Goal: Information Seeking & Learning: Learn about a topic

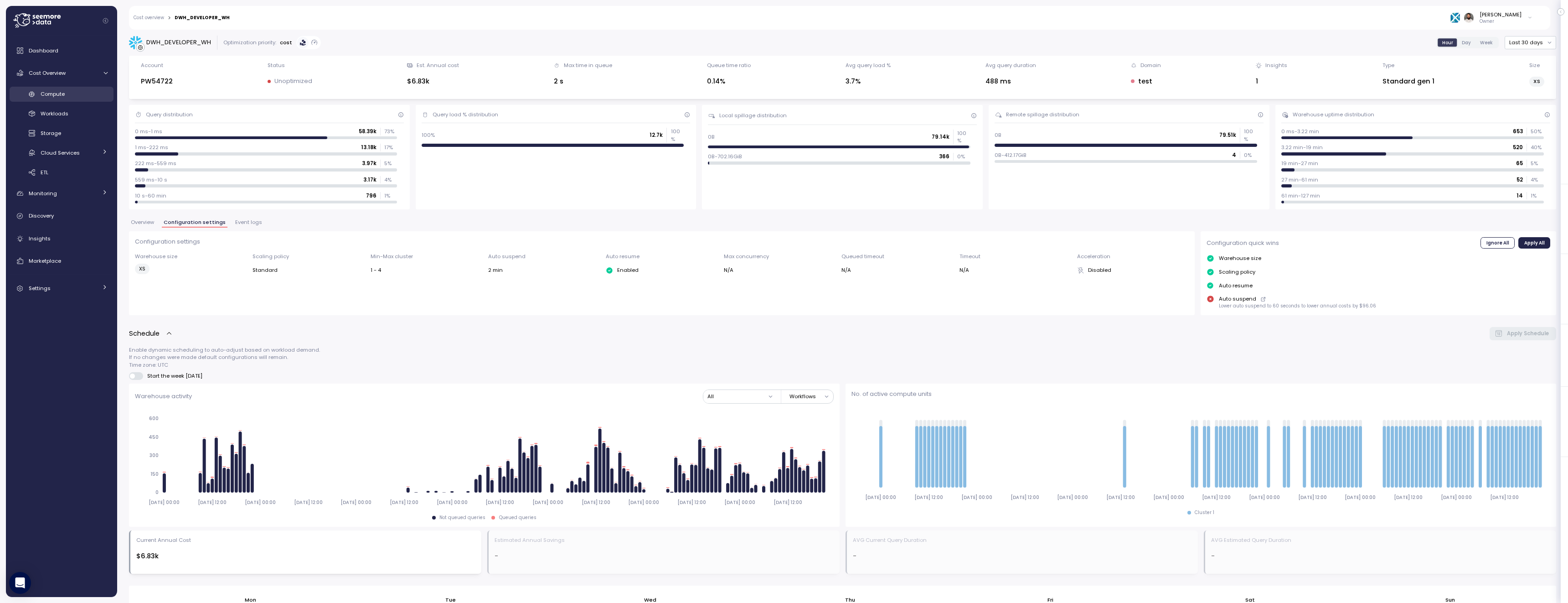
click at [78, 92] on div "Compute" at bounding box center [74, 94] width 67 height 9
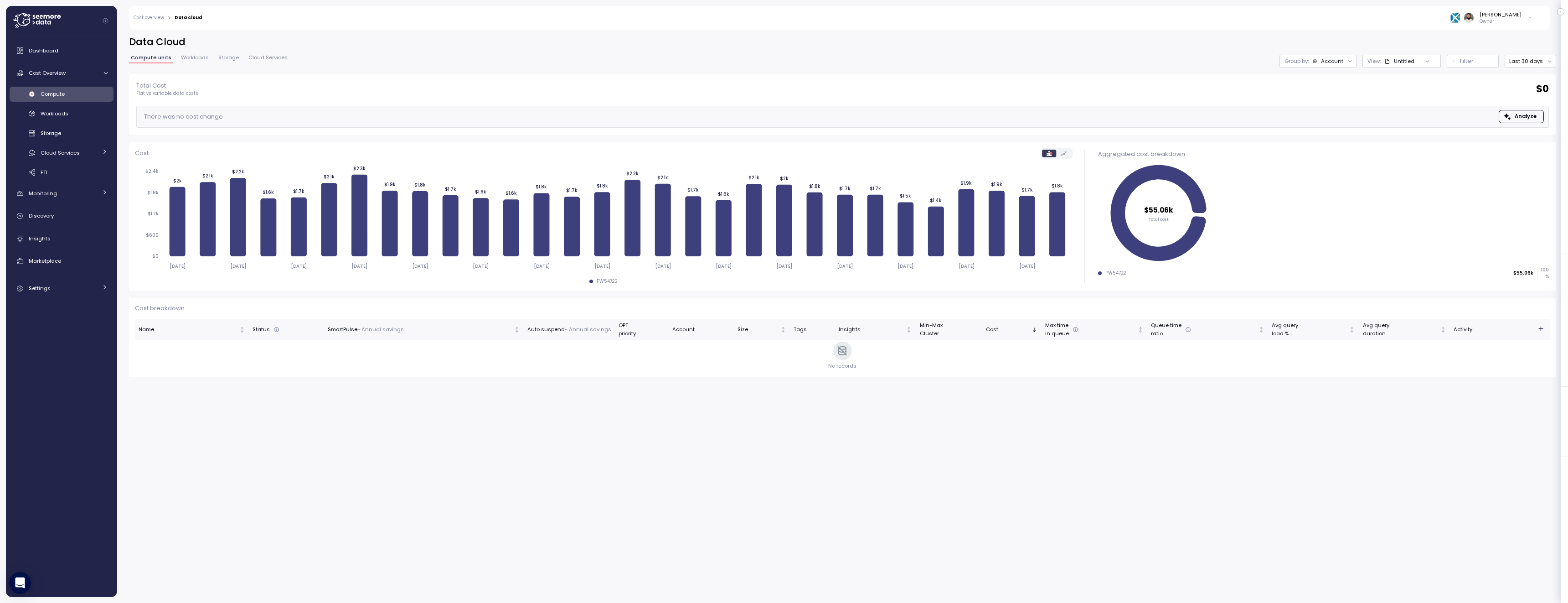
click at [1327, 65] on div "Group by: Account" at bounding box center [1318, 61] width 77 height 13
click at [1328, 114] on p "Compute unit" at bounding box center [1326, 111] width 36 height 7
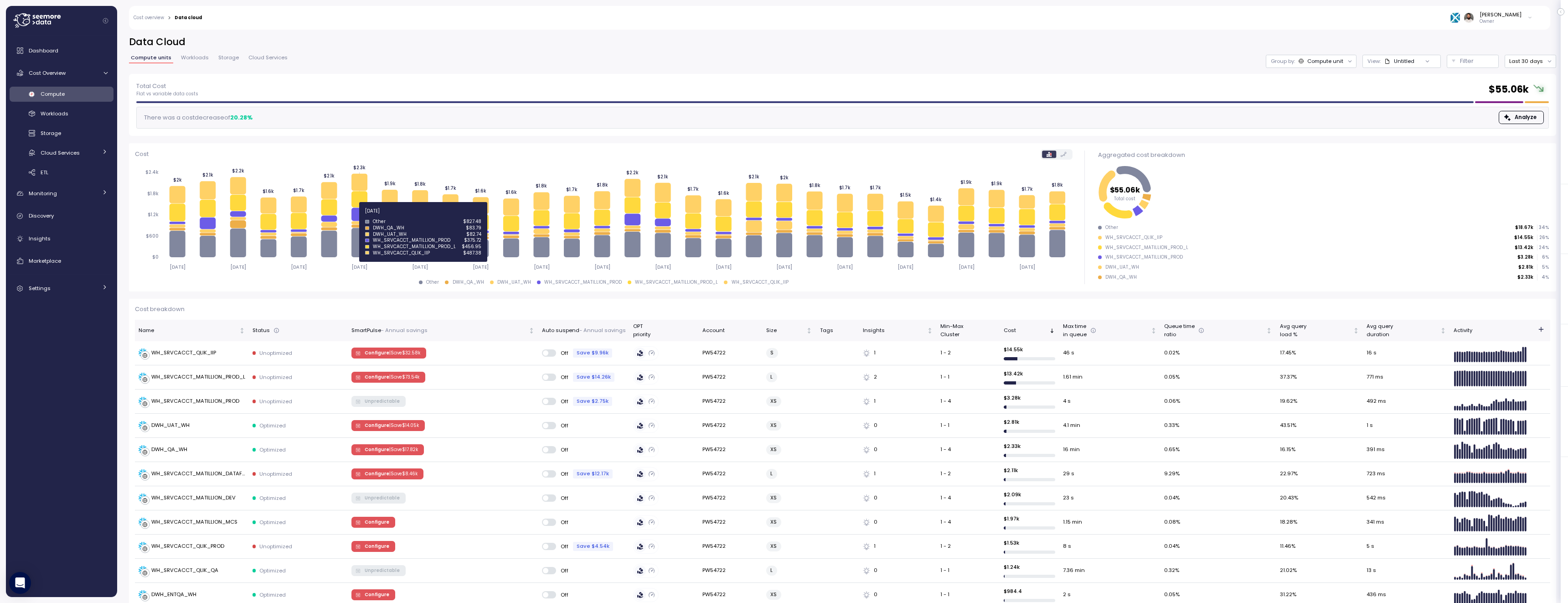
click at [365, 216] on icon at bounding box center [359, 214] width 16 height 13
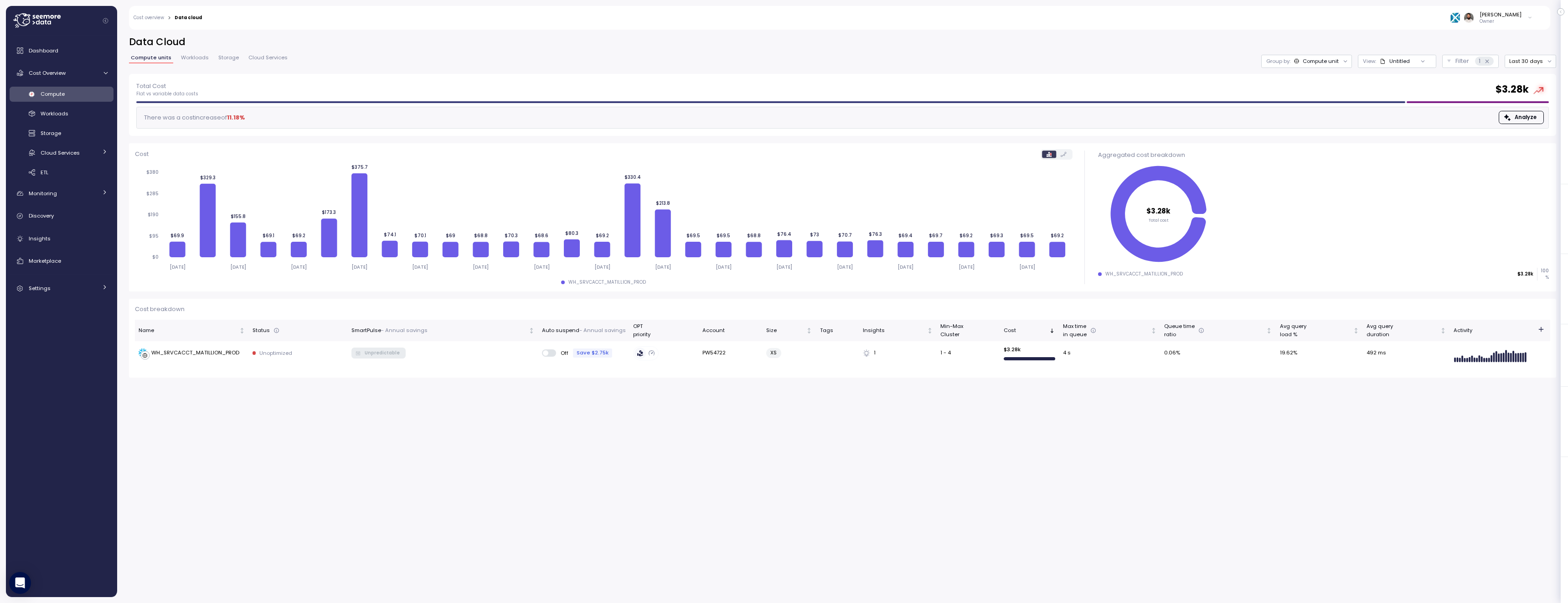
click at [1313, 66] on div "Group by: Compute unit" at bounding box center [1306, 61] width 91 height 13
click at [1083, 23] on div "Guy Biecher Owner" at bounding box center [873, 18] width 1330 height 24
click at [62, 116] on span "Workloads" at bounding box center [54, 113] width 28 height 7
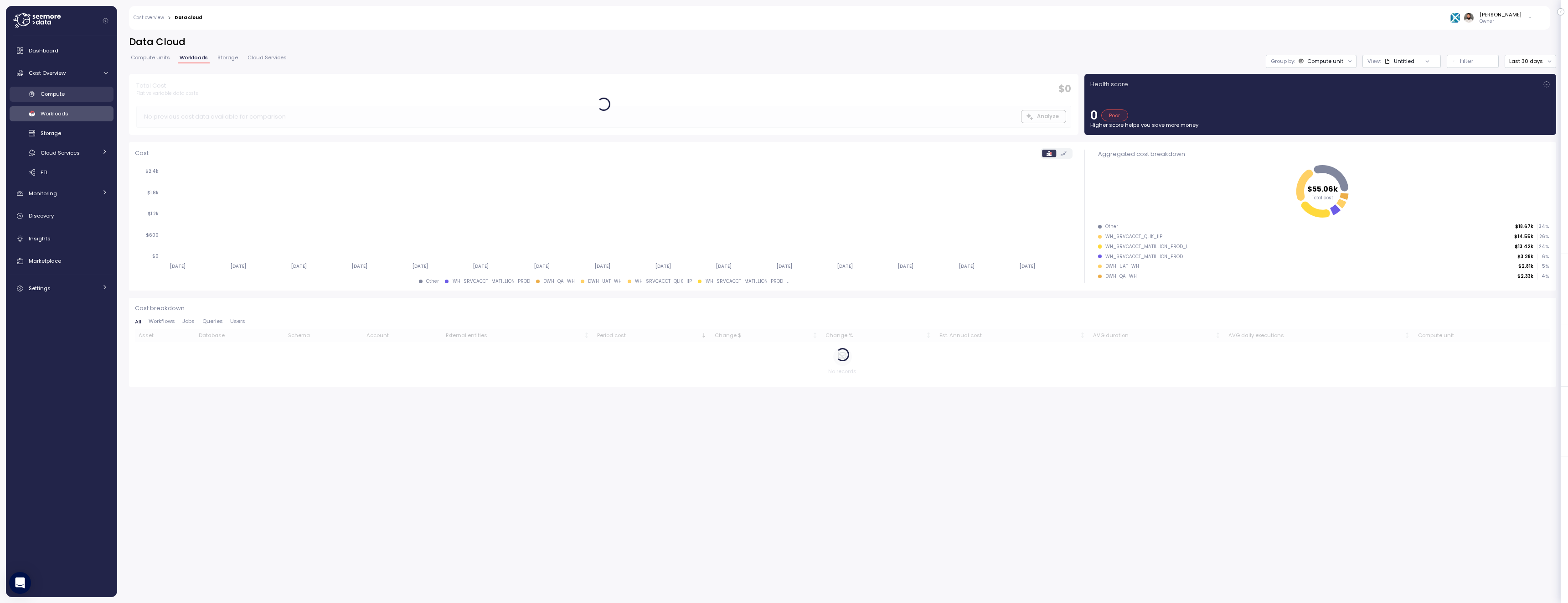
click at [67, 97] on div "Compute" at bounding box center [74, 94] width 67 height 9
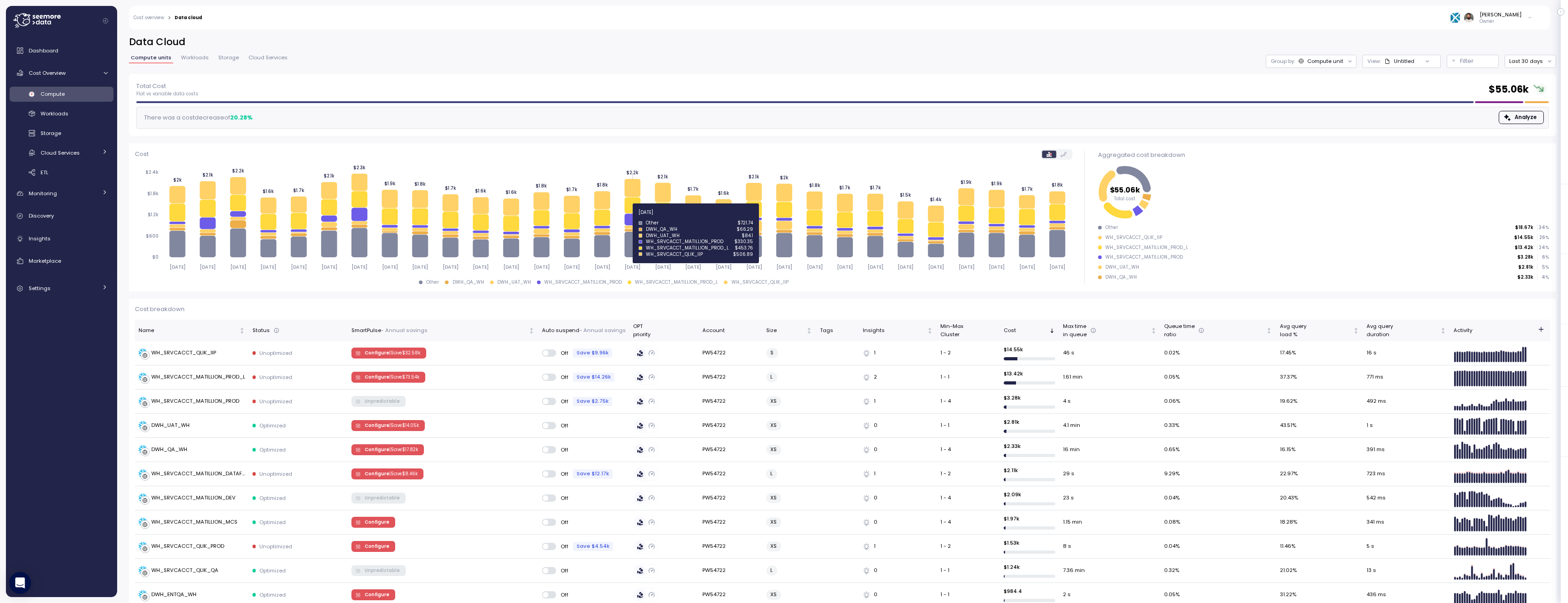
click at [634, 218] on icon at bounding box center [632, 219] width 16 height 12
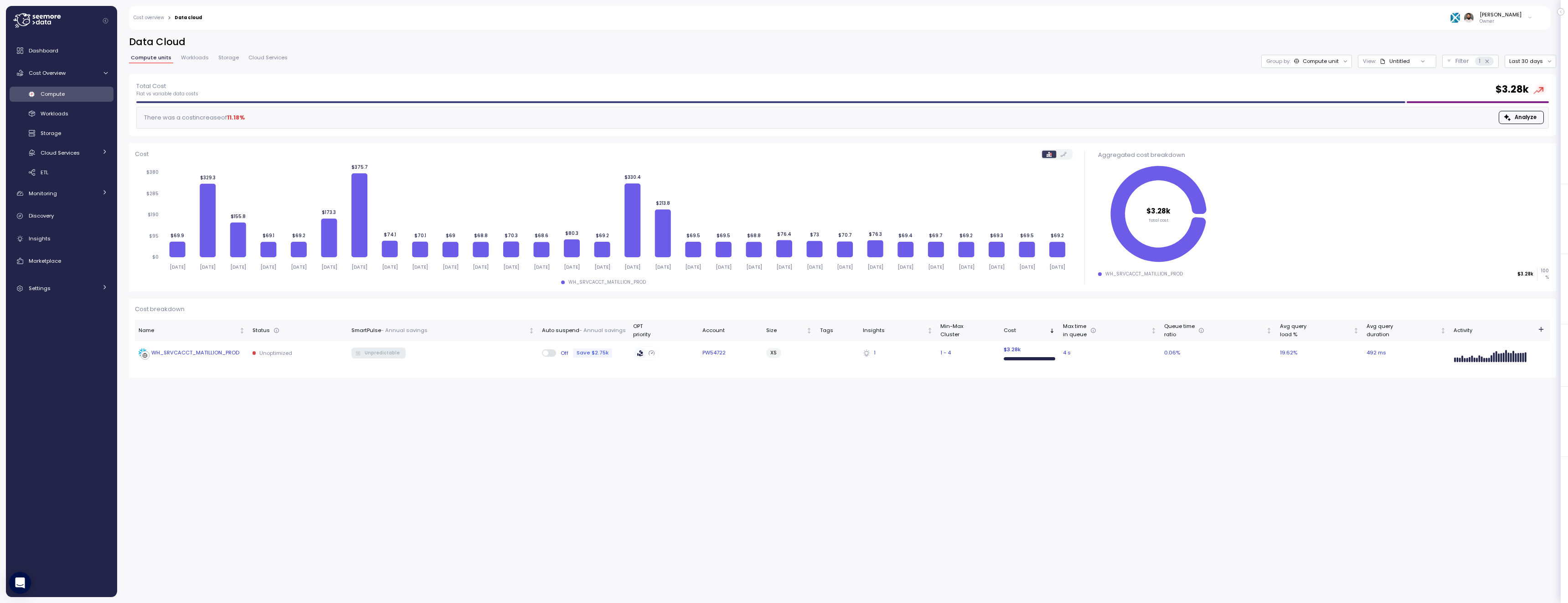
click at [245, 355] on td "WH_SRVCACCT_MATILLION_PROD" at bounding box center [191, 353] width 114 height 24
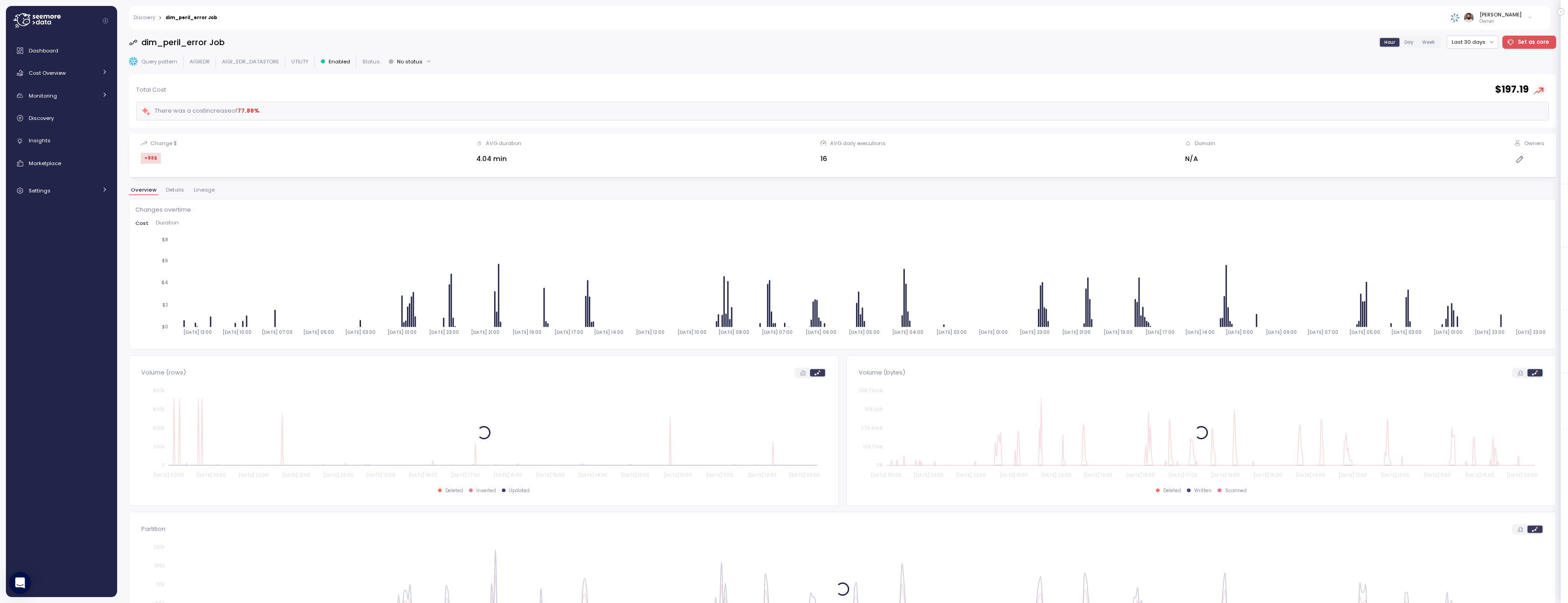
scroll to position [2, 0]
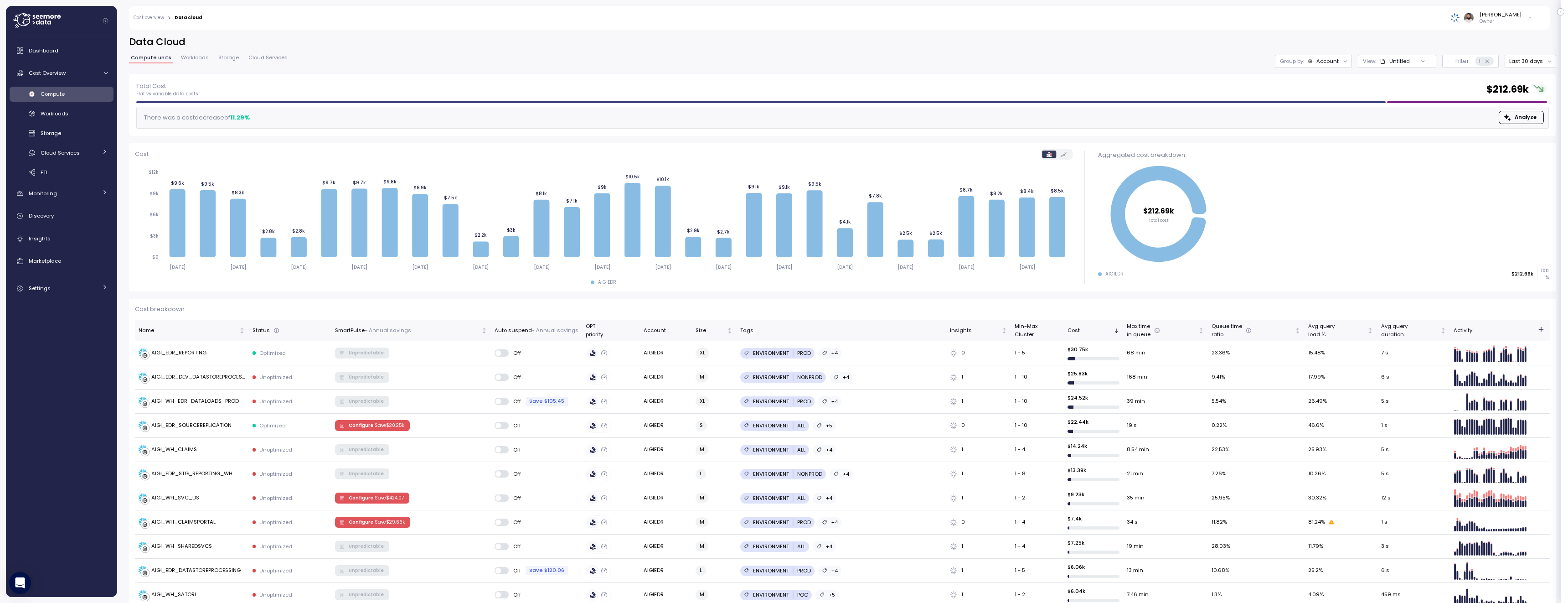
click at [1329, 60] on div "Account" at bounding box center [1327, 60] width 22 height 7
click at [1332, 110] on p "Compute unit" at bounding box center [1320, 111] width 36 height 7
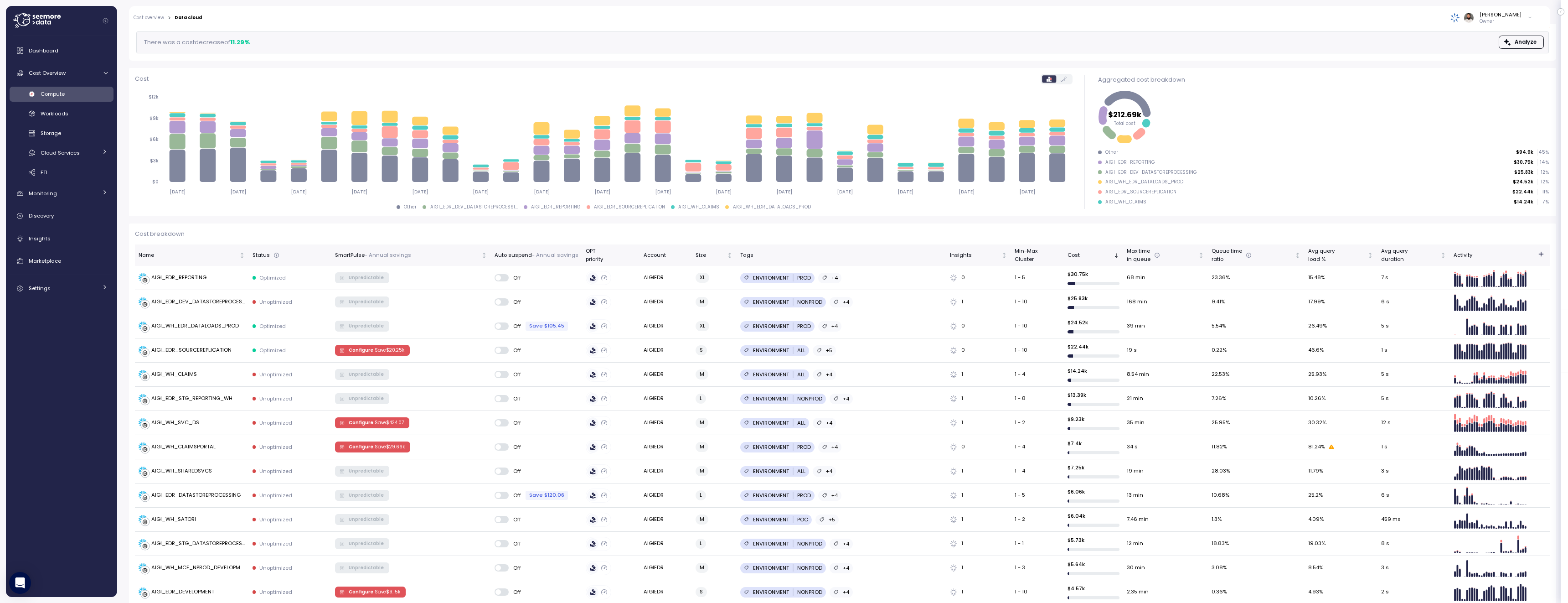
scroll to position [120, 0]
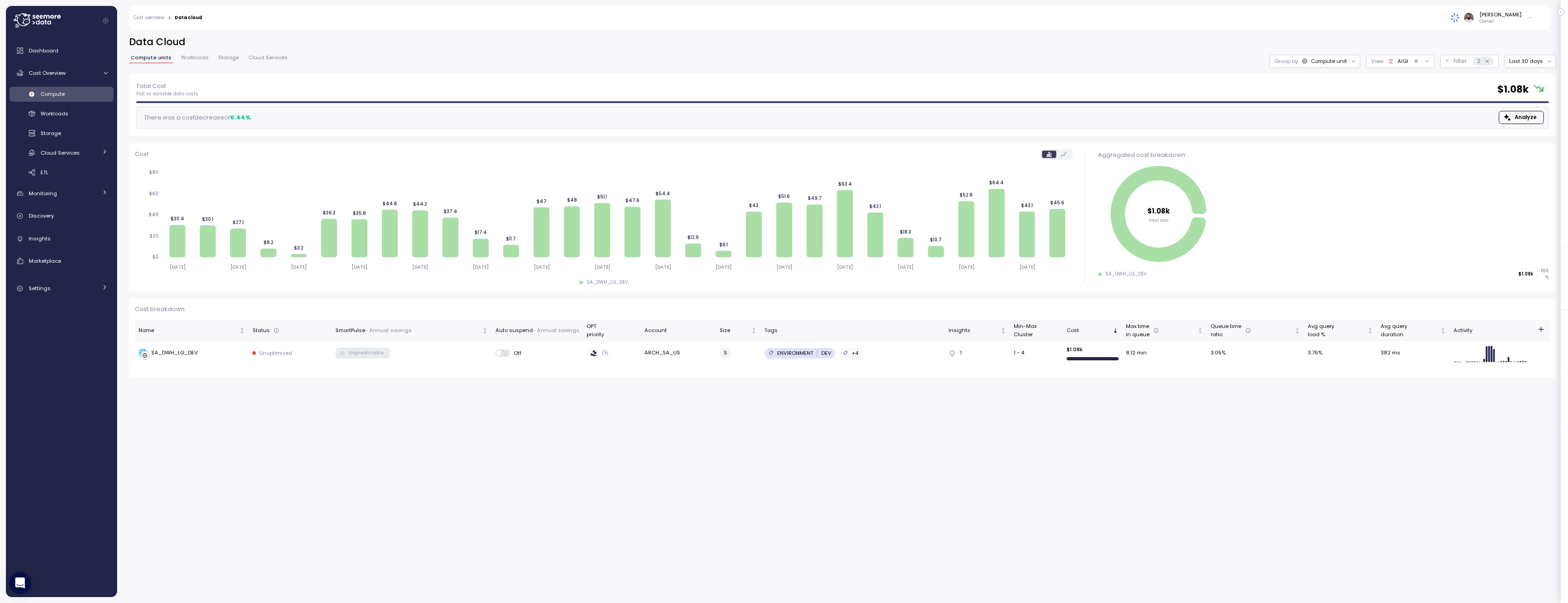
click at [1305, 58] on div "Compute unit" at bounding box center [1325, 60] width 45 height 7
click at [1316, 47] on h2 "Data Cloud" at bounding box center [843, 42] width 1427 height 13
click at [78, 111] on div "Workloads" at bounding box center [74, 114] width 67 height 9
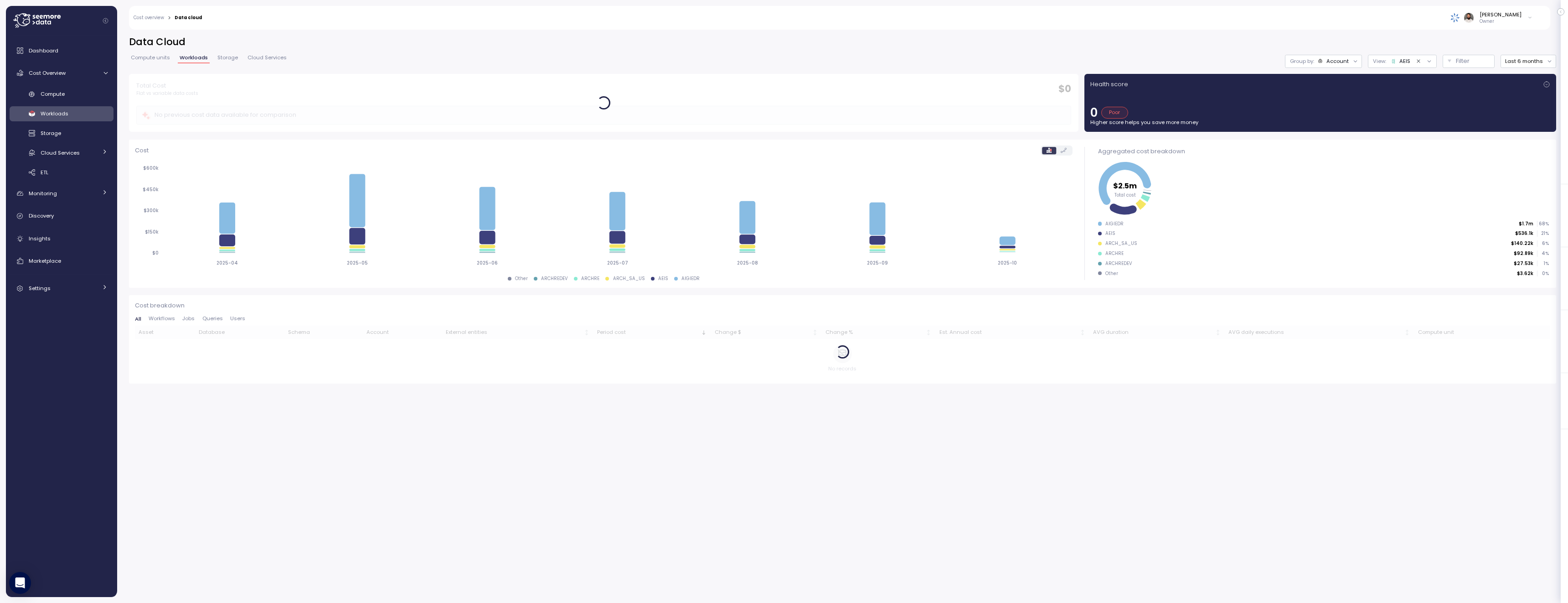
click at [156, 55] on span "Compute units" at bounding box center [150, 57] width 39 height 5
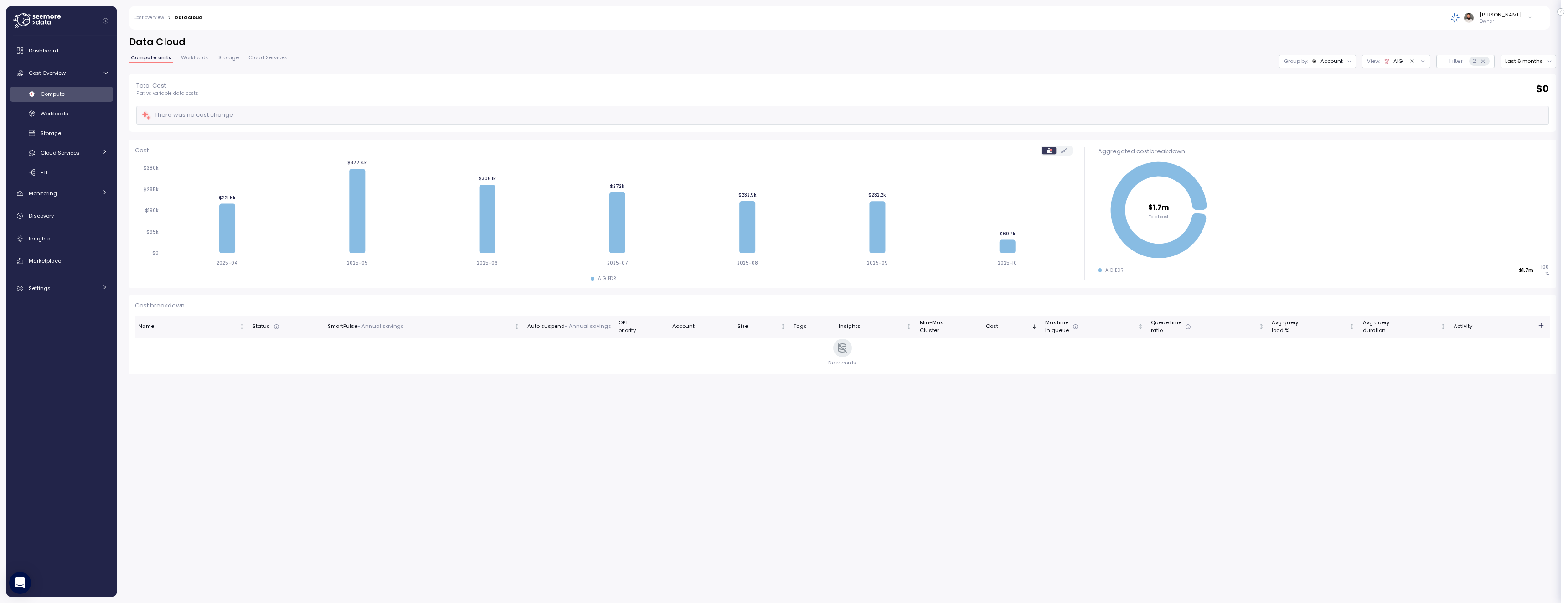
click at [1335, 63] on div "Account" at bounding box center [1331, 60] width 22 height 7
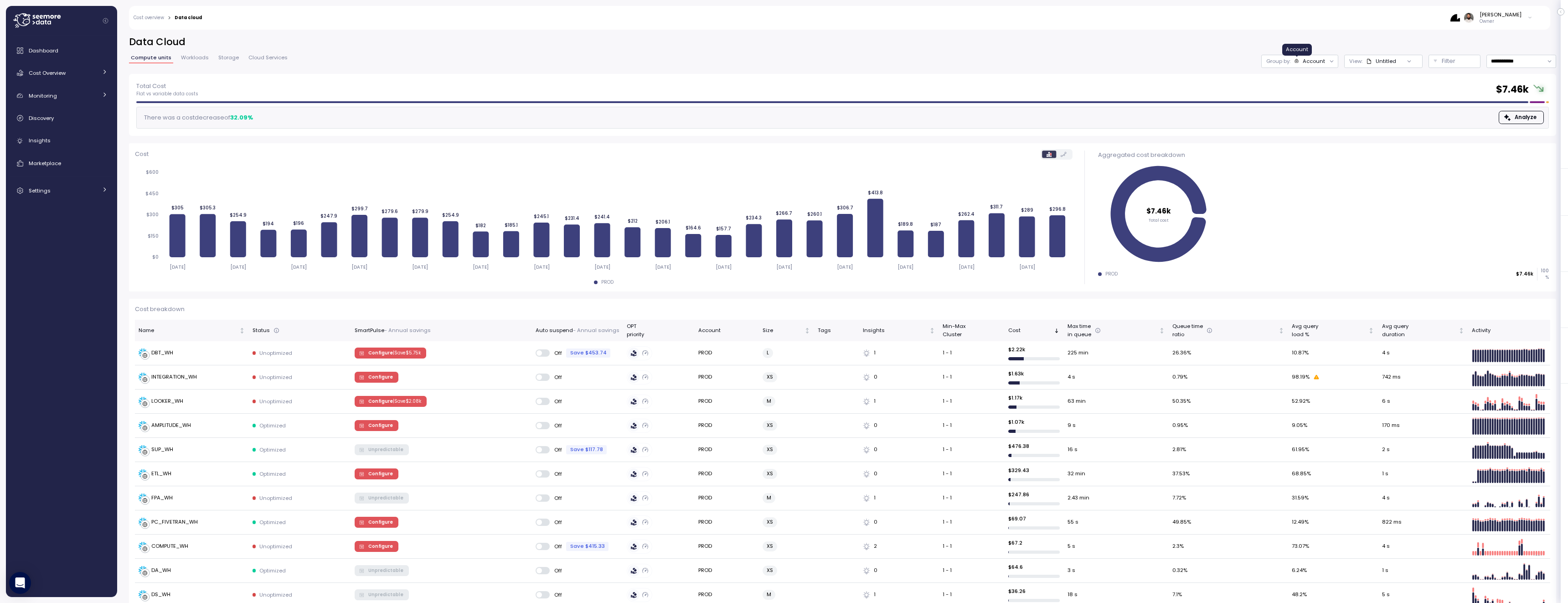
click at [1298, 60] on icon at bounding box center [1296, 60] width 5 height 5
click at [1307, 108] on p "Compute unit" at bounding box center [1305, 111] width 36 height 7
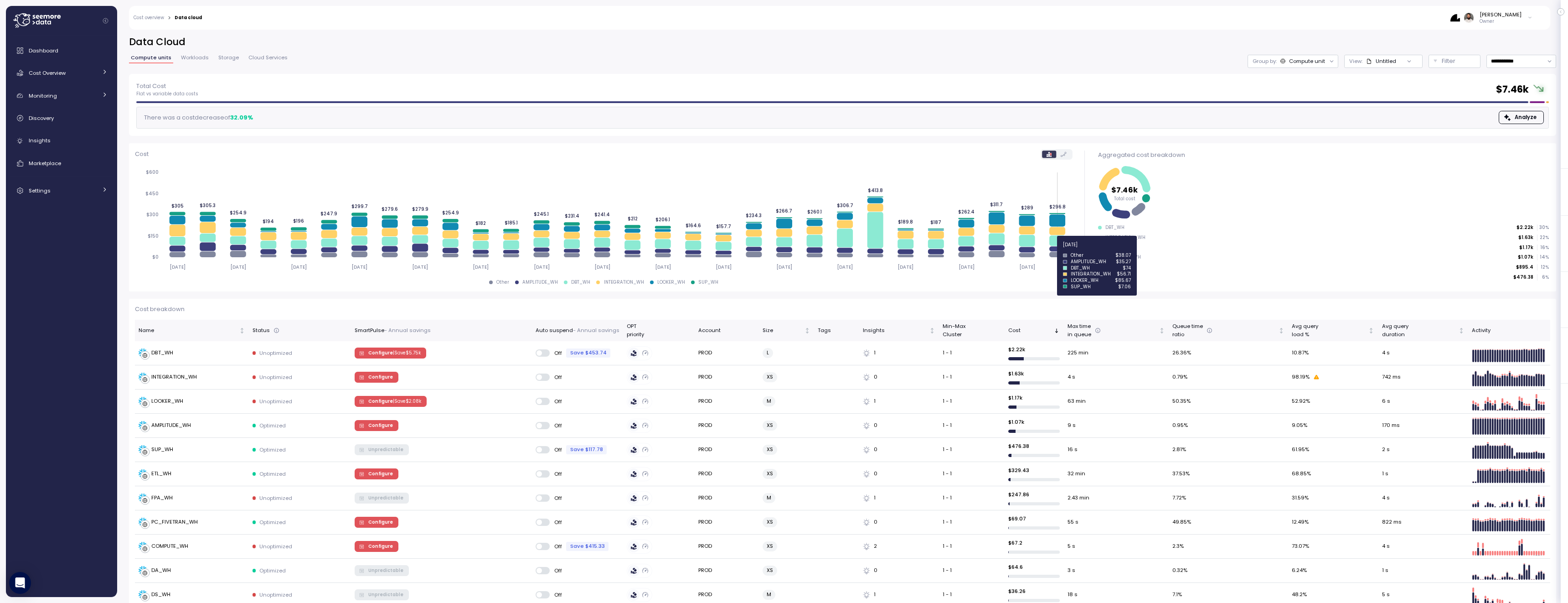
click at [1057, 250] on icon at bounding box center [1057, 248] width 16 height 5
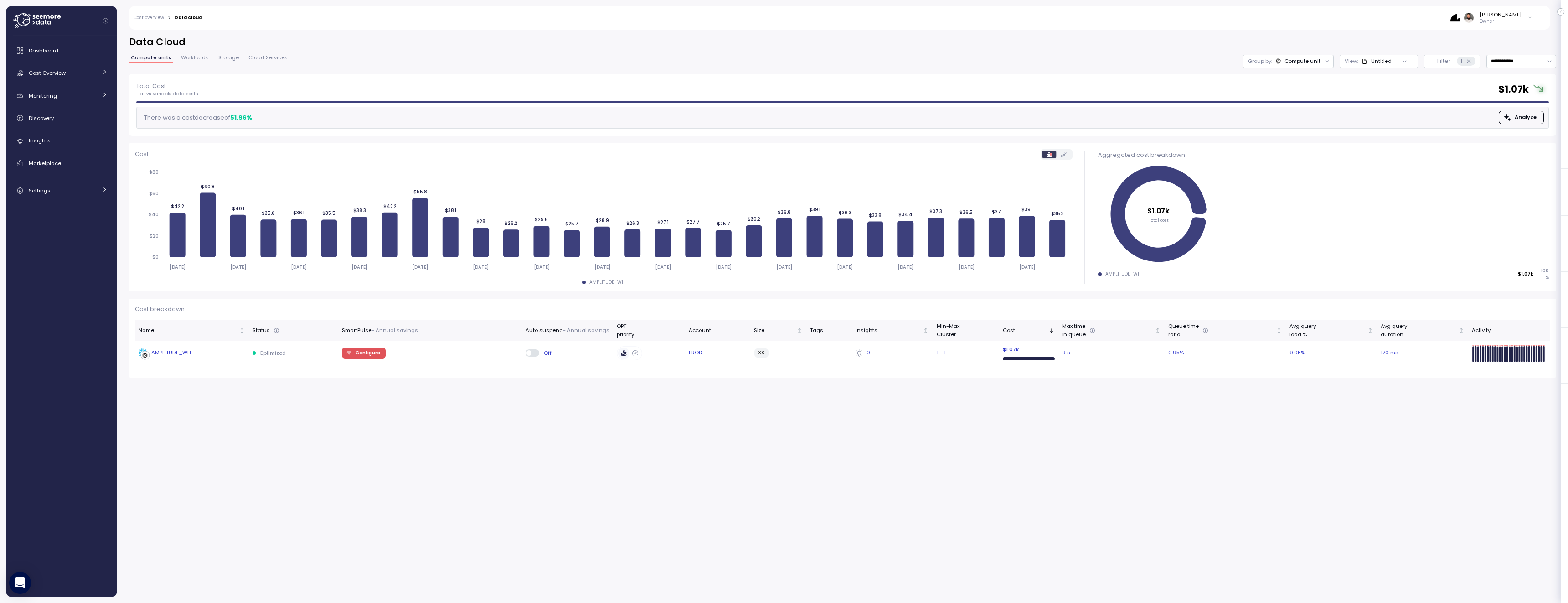
click at [191, 348] on div "AMPLITUDE_WH" at bounding box center [192, 353] width 107 height 9
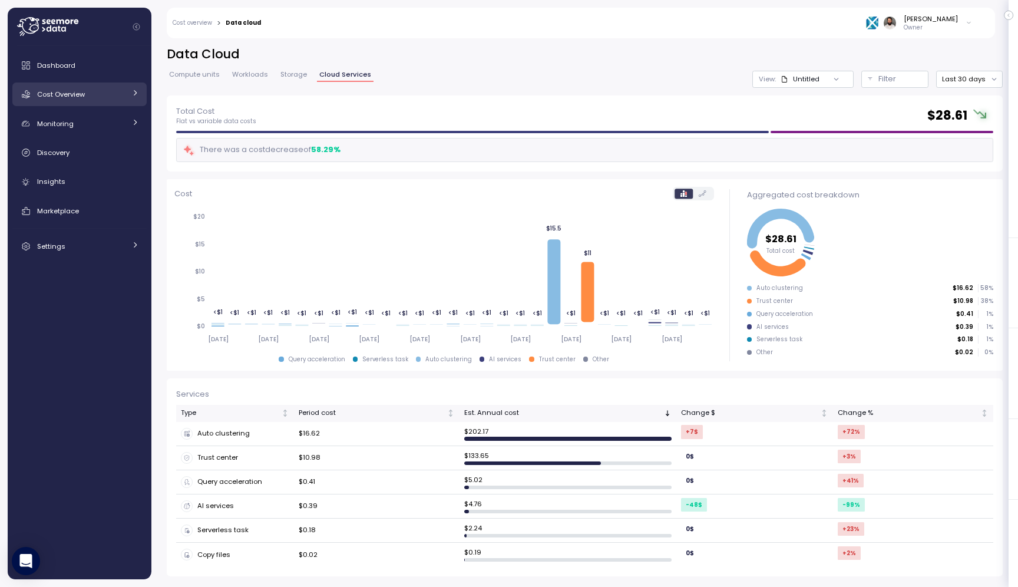
click at [59, 98] on span "Cost Overview" at bounding box center [61, 94] width 48 height 9
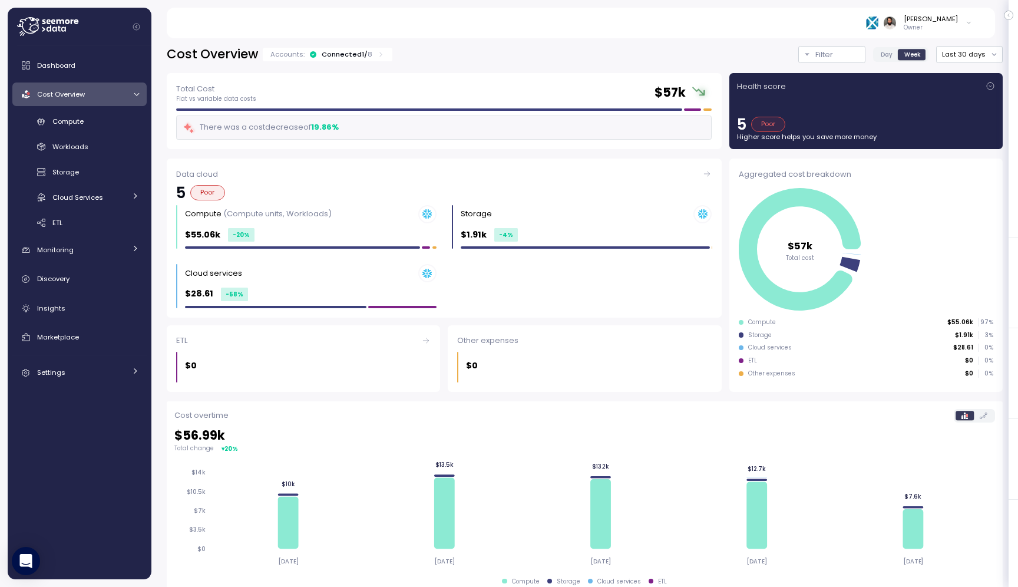
click at [892, 54] on span "Day" at bounding box center [887, 54] width 12 height 9
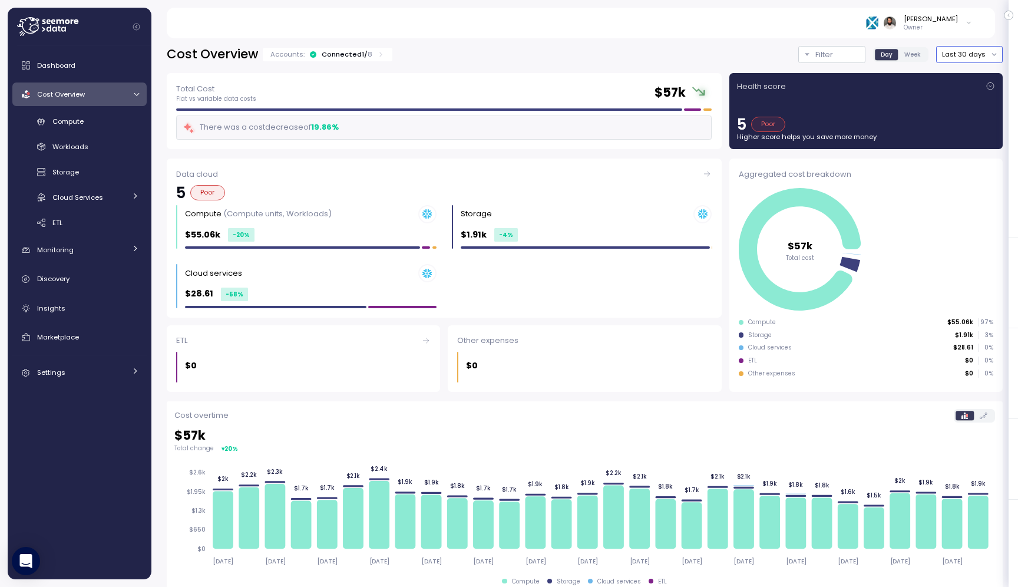
click at [970, 52] on button "Last 30 days" at bounding box center [969, 54] width 67 height 17
click at [972, 153] on div "Last 6 months" at bounding box center [978, 155] width 49 height 9
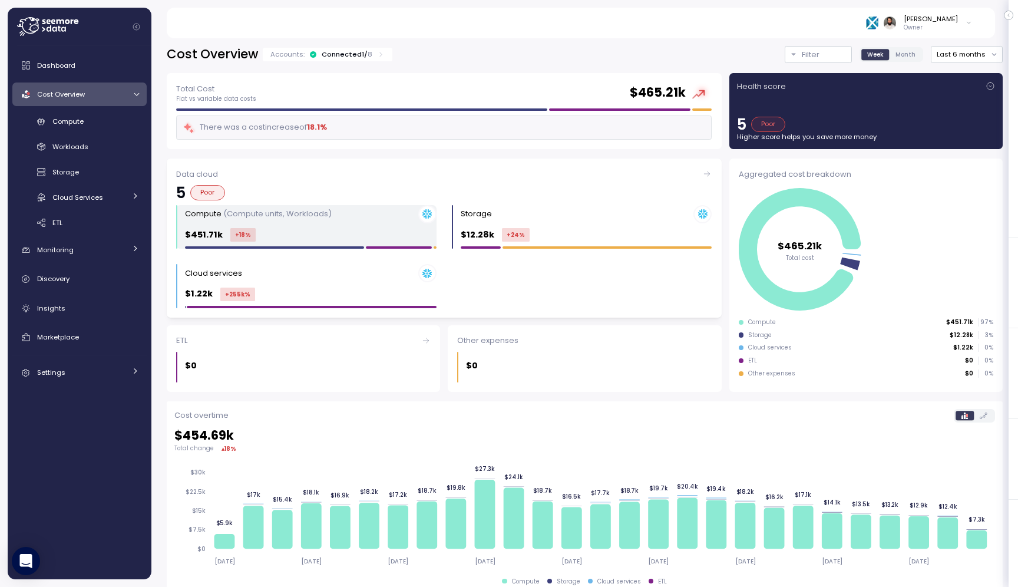
click at [382, 240] on div "$451.71k +18 %" at bounding box center [310, 235] width 251 height 14
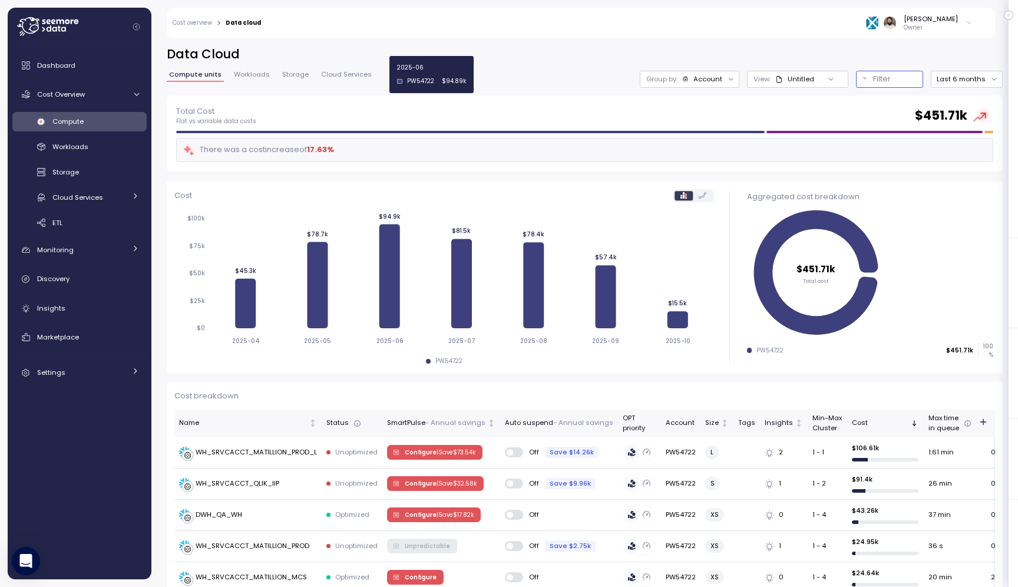
click at [868, 77] on button "Filter" at bounding box center [889, 79] width 67 height 17
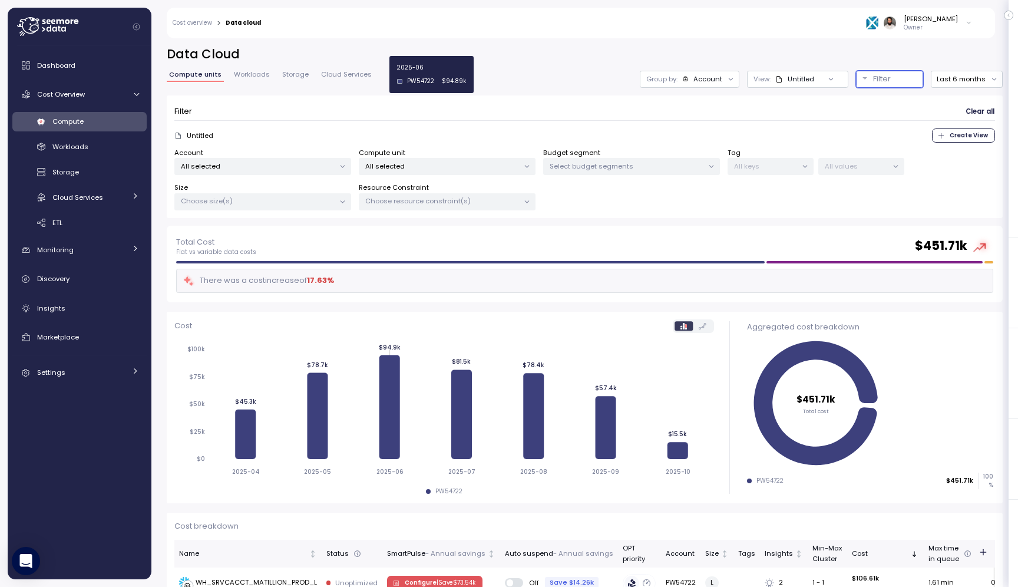
click at [287, 158] on div "All selected" at bounding box center [262, 166] width 177 height 17
click at [336, 230] on span "only" at bounding box center [330, 229] width 14 height 13
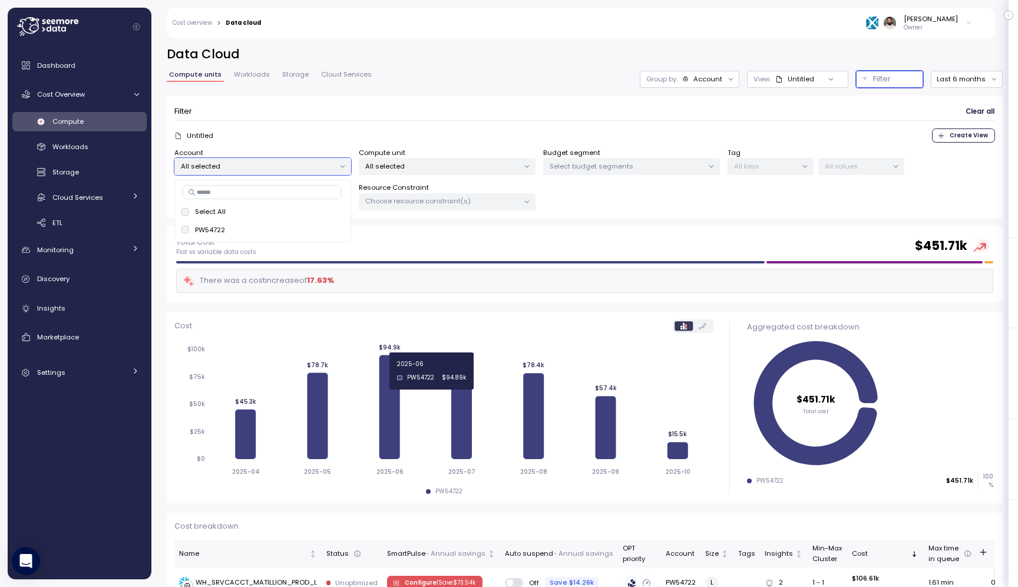
click at [425, 161] on p "All selected" at bounding box center [442, 165] width 154 height 9
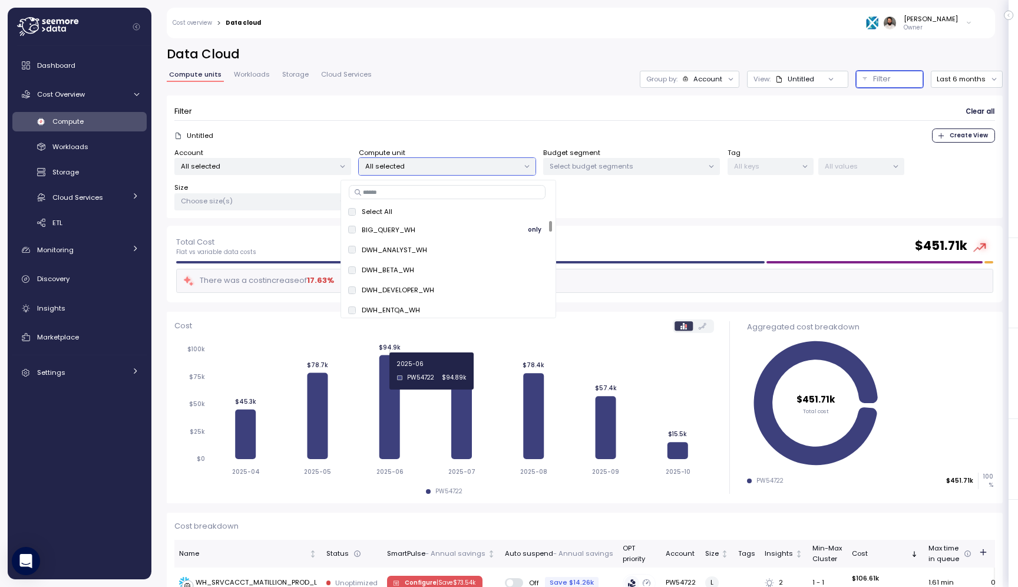
click at [540, 232] on button "only" at bounding box center [535, 230] width 28 height 14
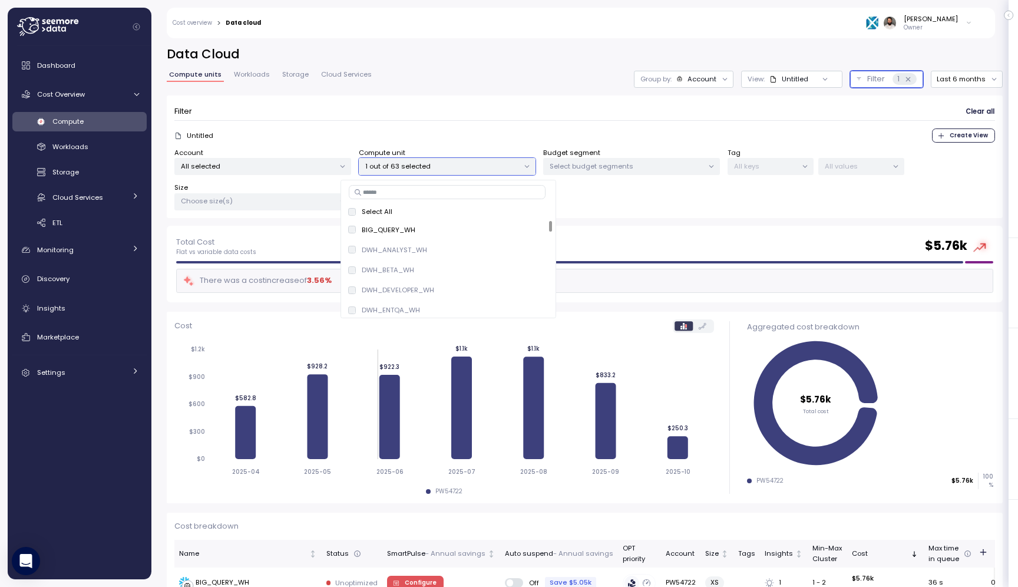
click at [702, 77] on div "Account" at bounding box center [701, 78] width 29 height 9
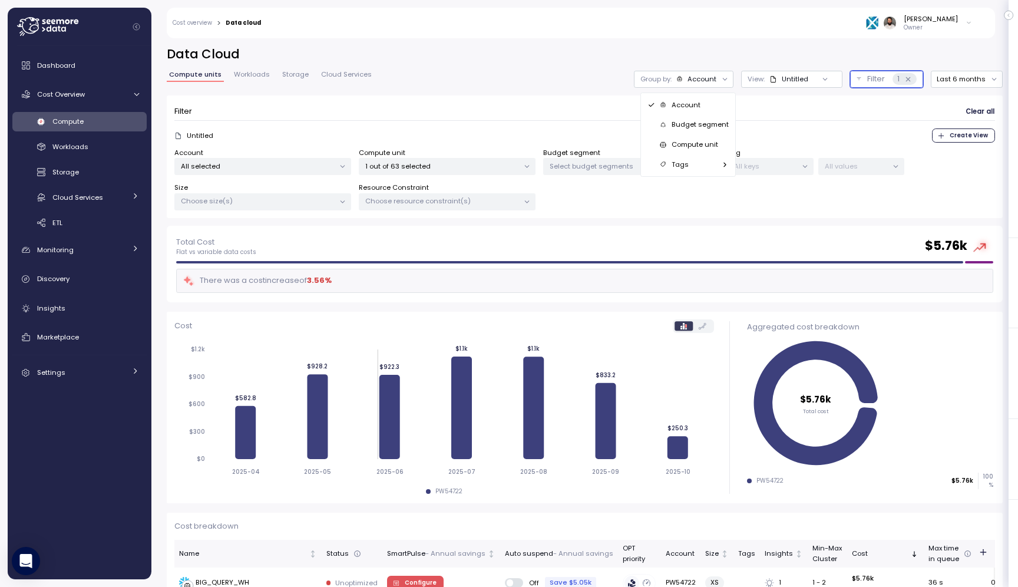
click at [708, 146] on p "Compute unit" at bounding box center [694, 144] width 47 height 9
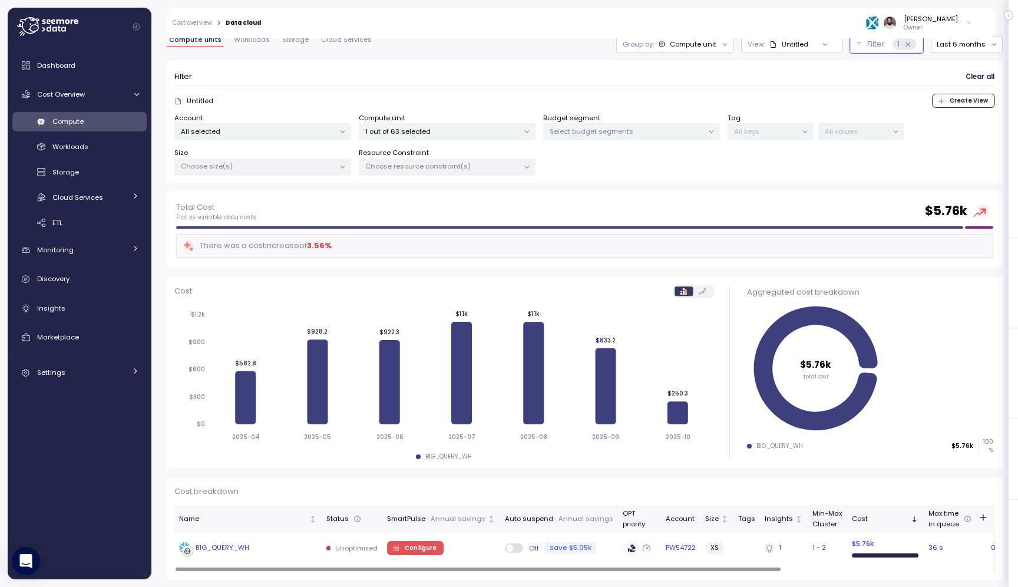
click at [299, 546] on div "BIG_QUERY_WH" at bounding box center [248, 548] width 138 height 12
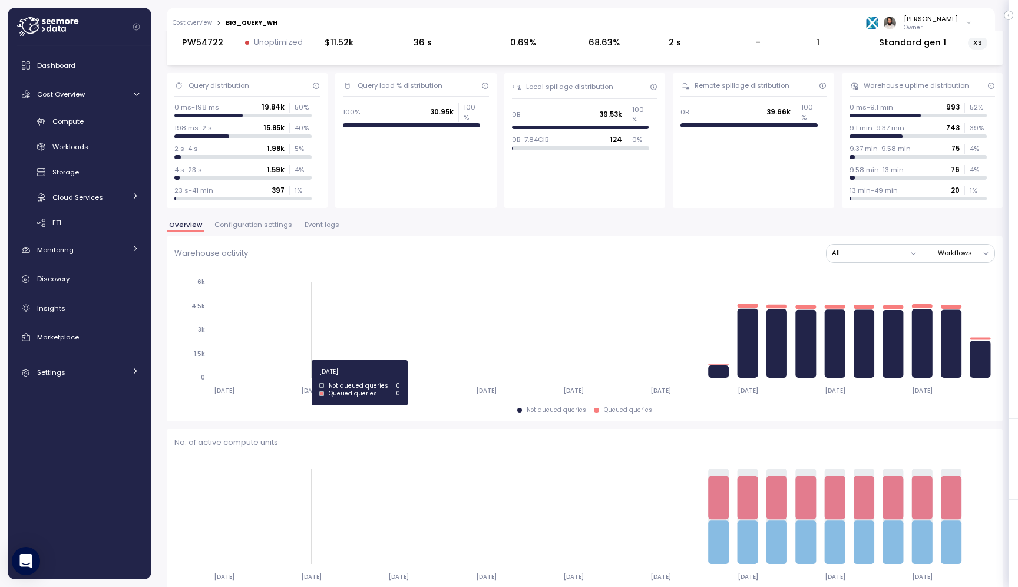
scroll to position [66, 0]
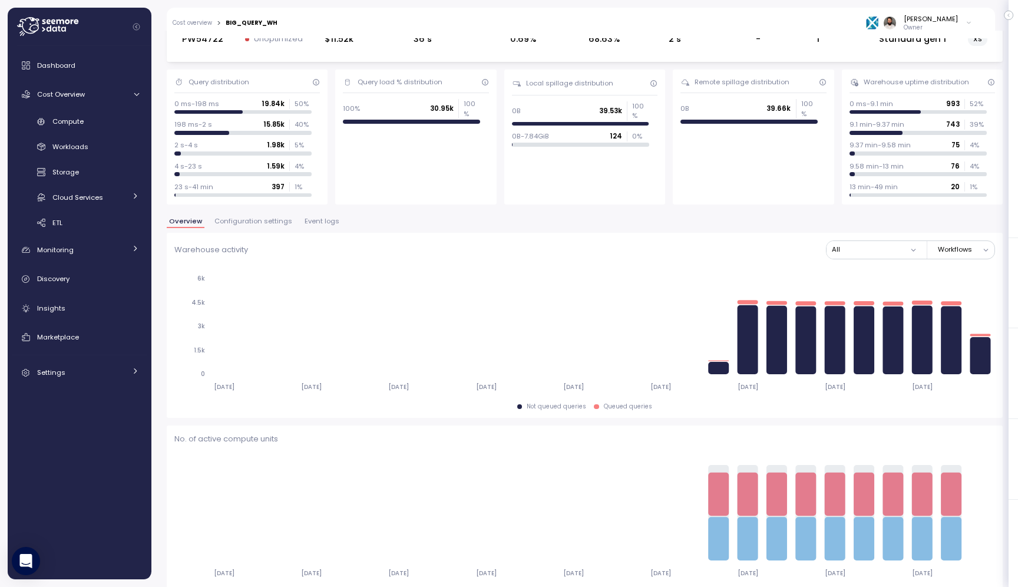
click at [276, 218] on span "Configuration settings" at bounding box center [253, 221] width 78 height 6
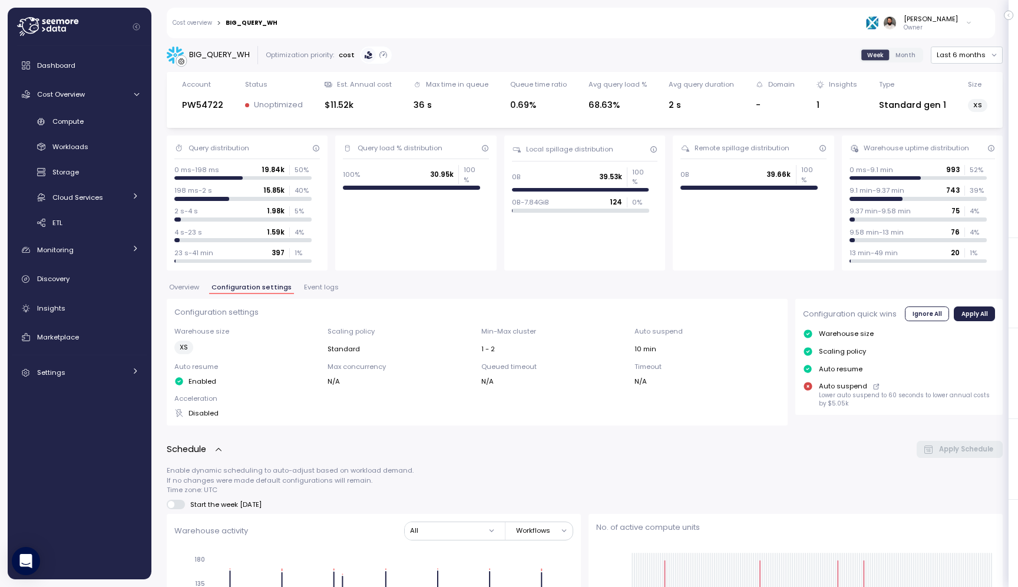
click at [190, 289] on span "Overview" at bounding box center [184, 287] width 30 height 6
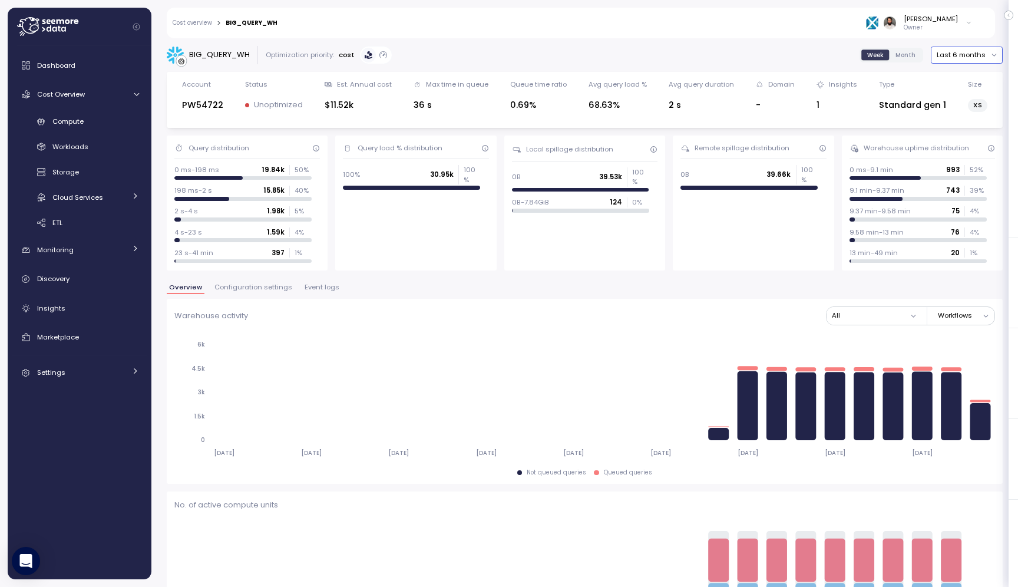
click at [962, 51] on button "Last 6 months" at bounding box center [967, 55] width 72 height 17
click at [961, 108] on div "Last 7 days" at bounding box center [970, 109] width 38 height 9
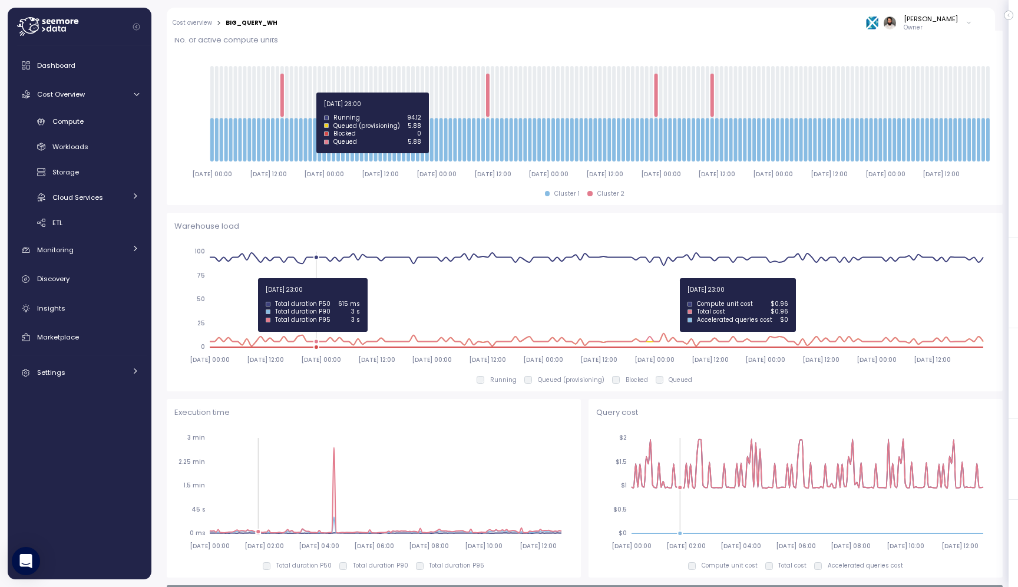
scroll to position [246, 0]
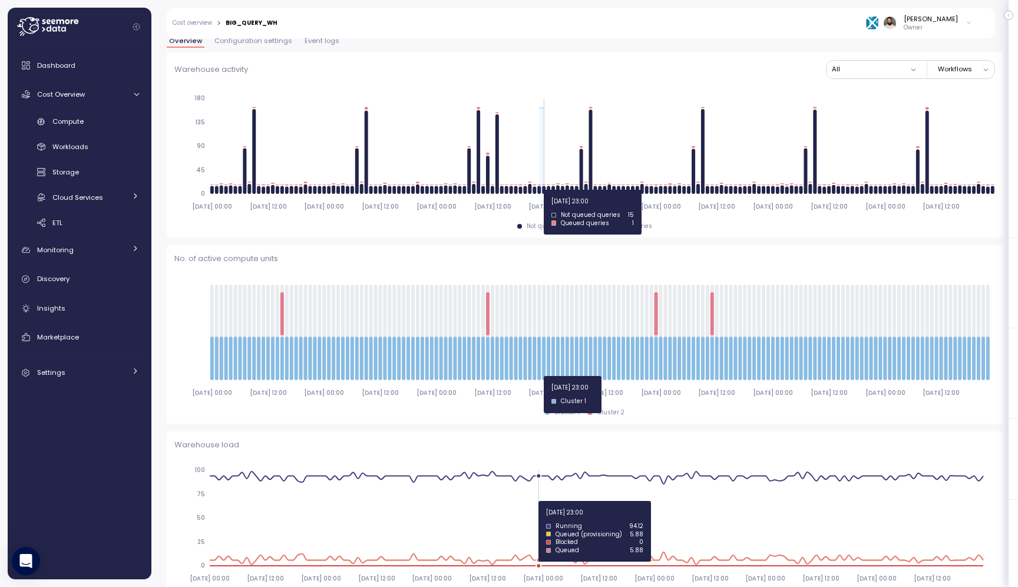
drag, startPoint x: 538, startPoint y: 189, endPoint x: 546, endPoint y: 190, distance: 7.7
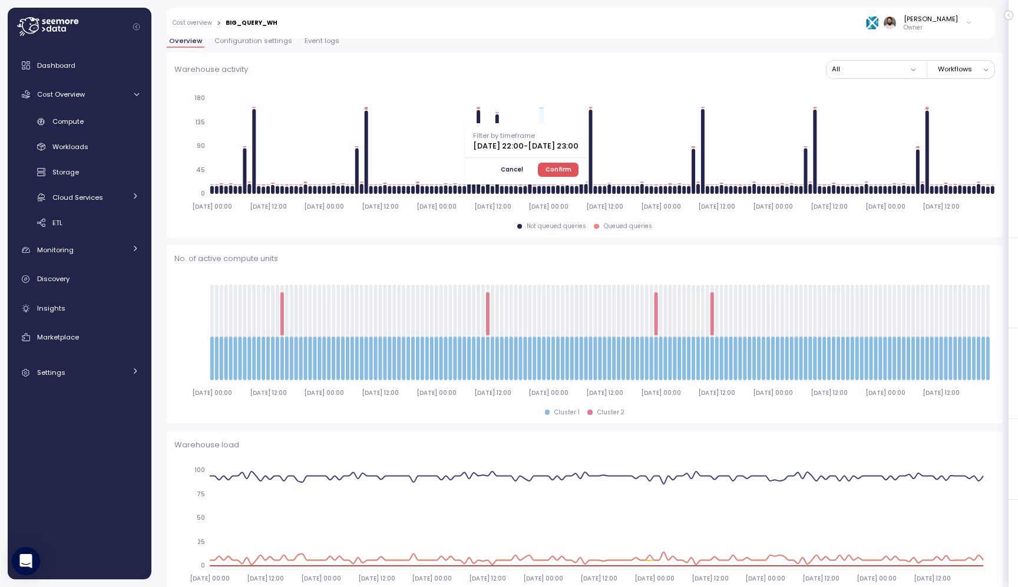
click at [571, 168] on span "Confirm" at bounding box center [558, 169] width 26 height 13
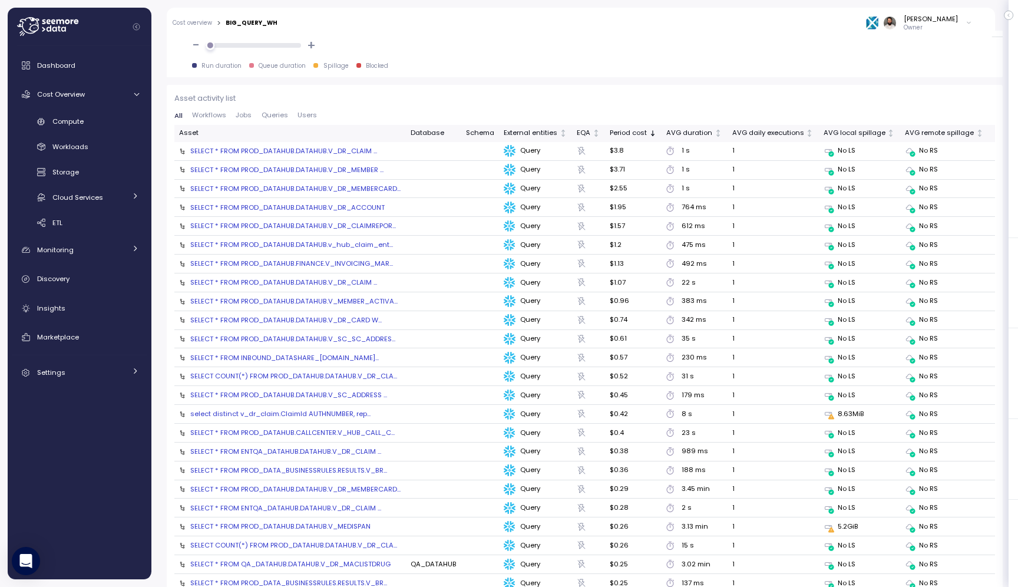
scroll to position [1260, 0]
click at [332, 144] on td "SELECT * FROM PROD_DATAHUB.DATAHUB.V_DR_CLAIM ..." at bounding box center [289, 150] width 231 height 19
click at [332, 148] on div "SELECT * FROM PROD_DATAHUB.DATAHUB.V_DR_CLAIM ..." at bounding box center [283, 149] width 187 height 9
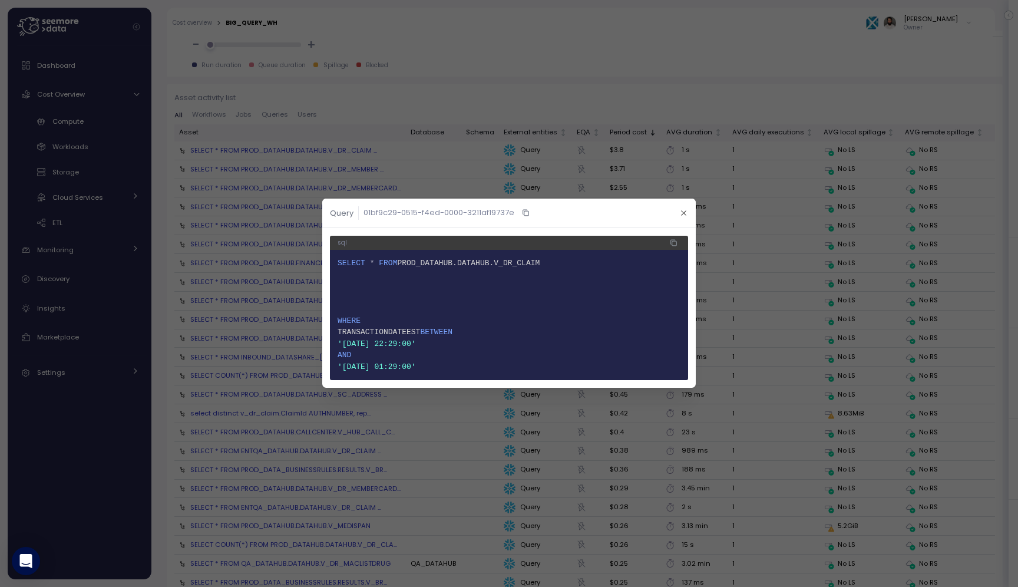
click at [633, 110] on div at bounding box center [509, 293] width 1018 height 587
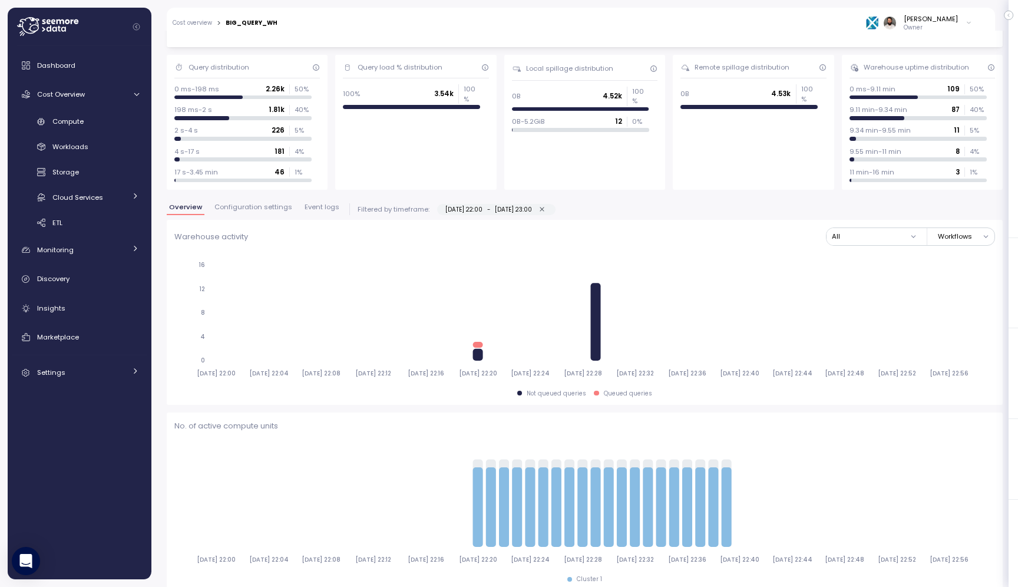
scroll to position [27, 0]
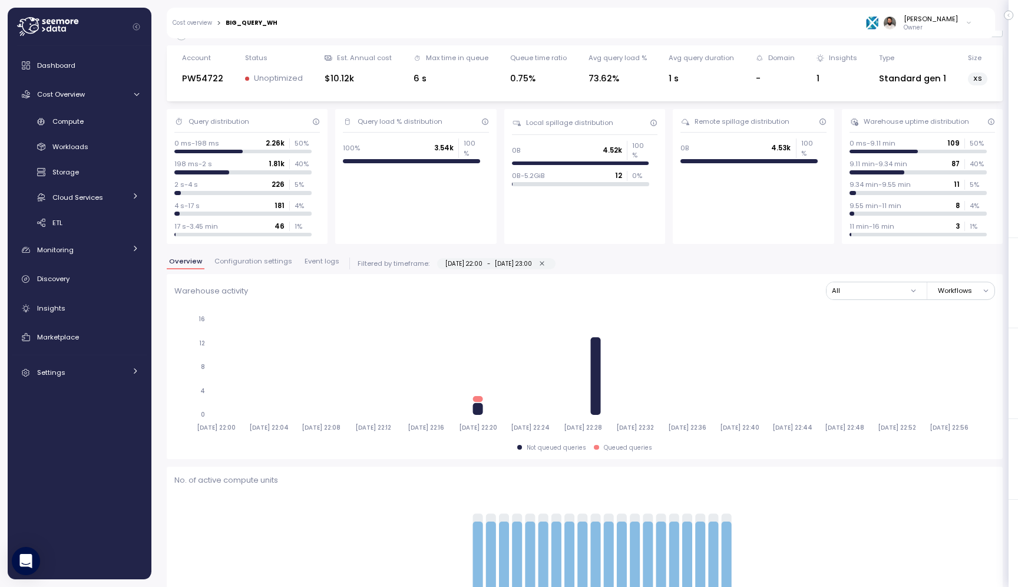
click at [546, 261] on icon "button" at bounding box center [542, 264] width 8 height 8
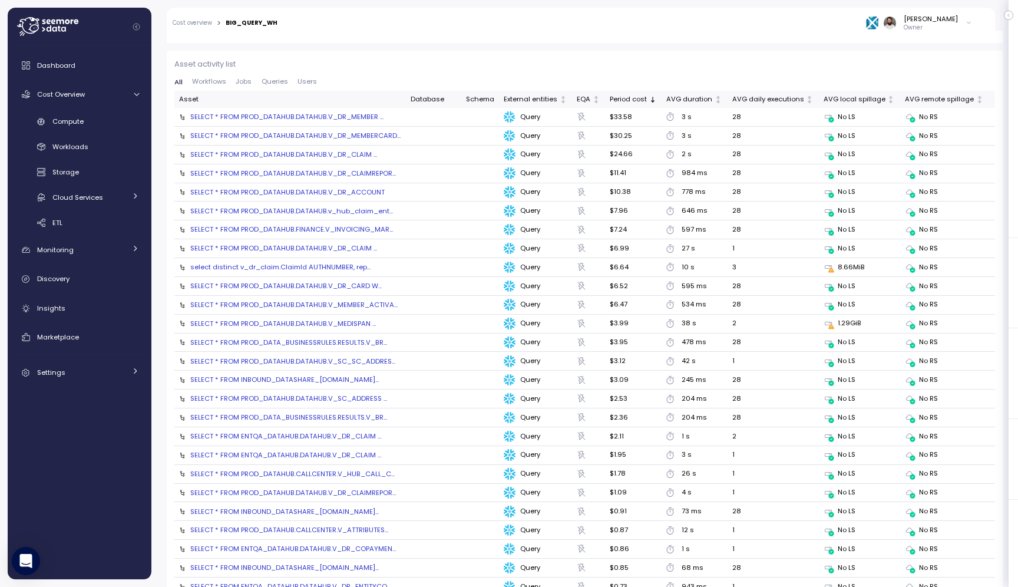
scroll to position [1199, 0]
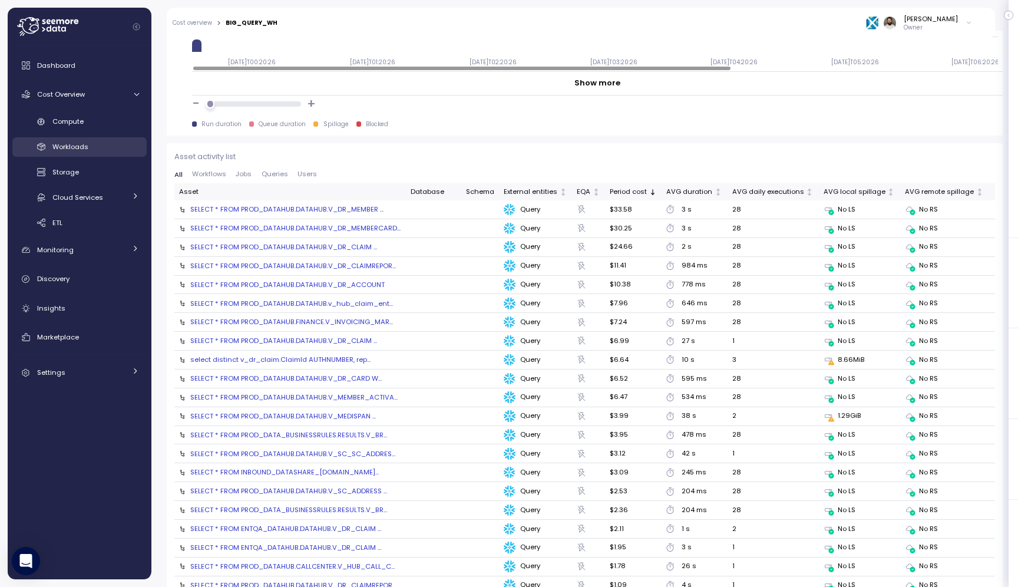
click at [105, 143] on div "Workloads" at bounding box center [95, 147] width 87 height 12
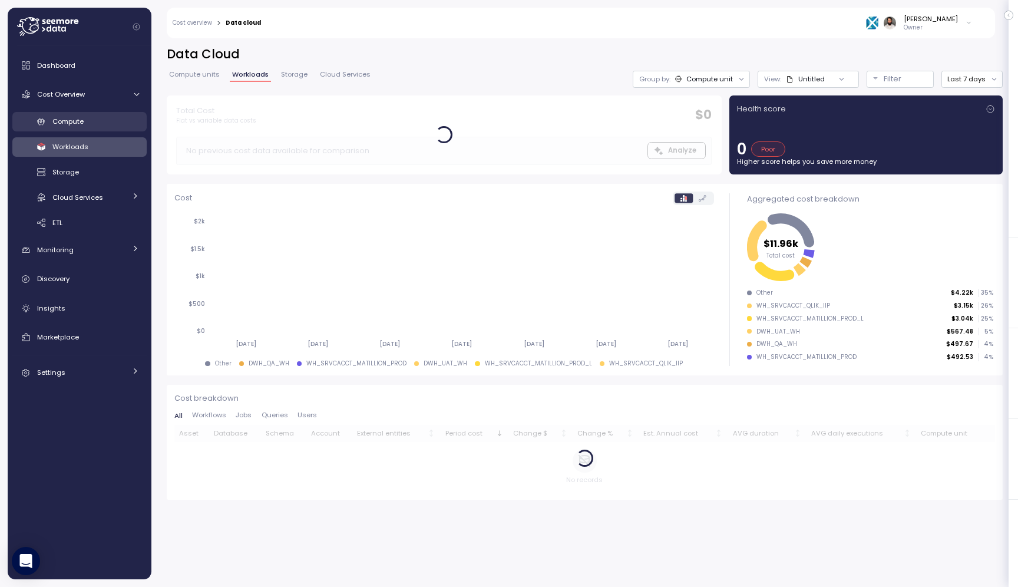
click at [95, 114] on link "Compute" at bounding box center [79, 121] width 134 height 19
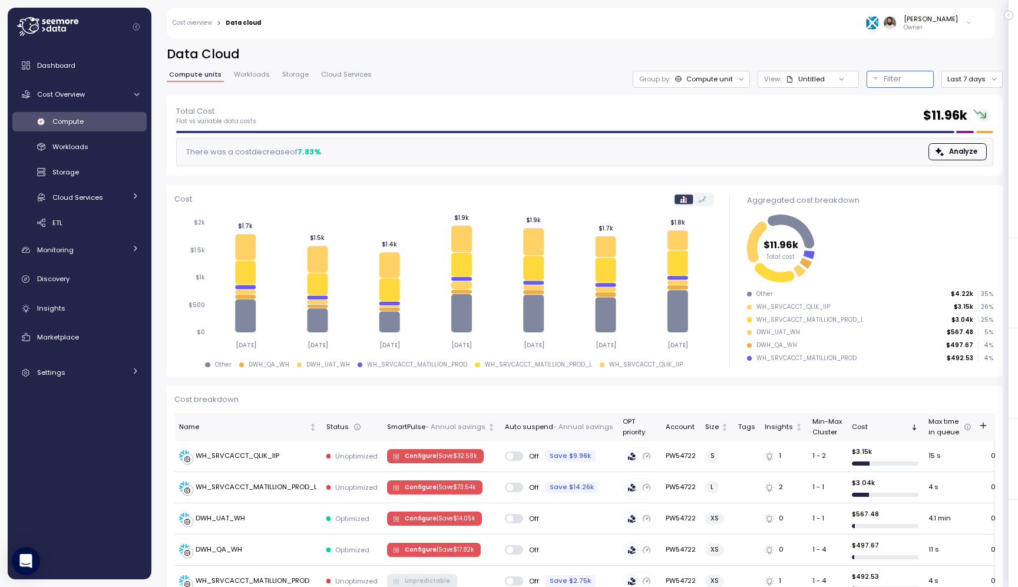
click at [889, 79] on p "Filter" at bounding box center [892, 79] width 18 height 12
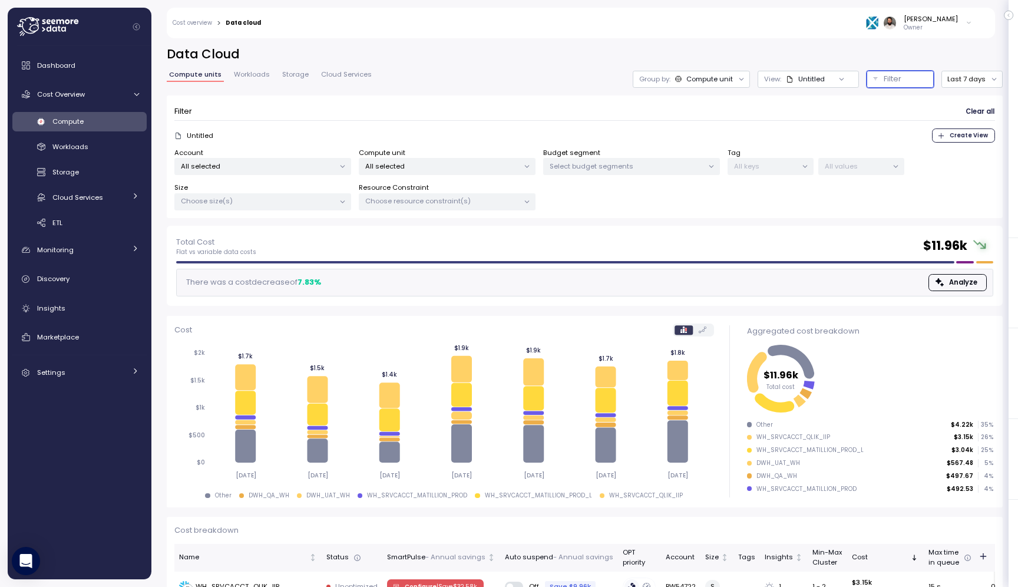
click at [482, 167] on p "All selected" at bounding box center [442, 165] width 154 height 9
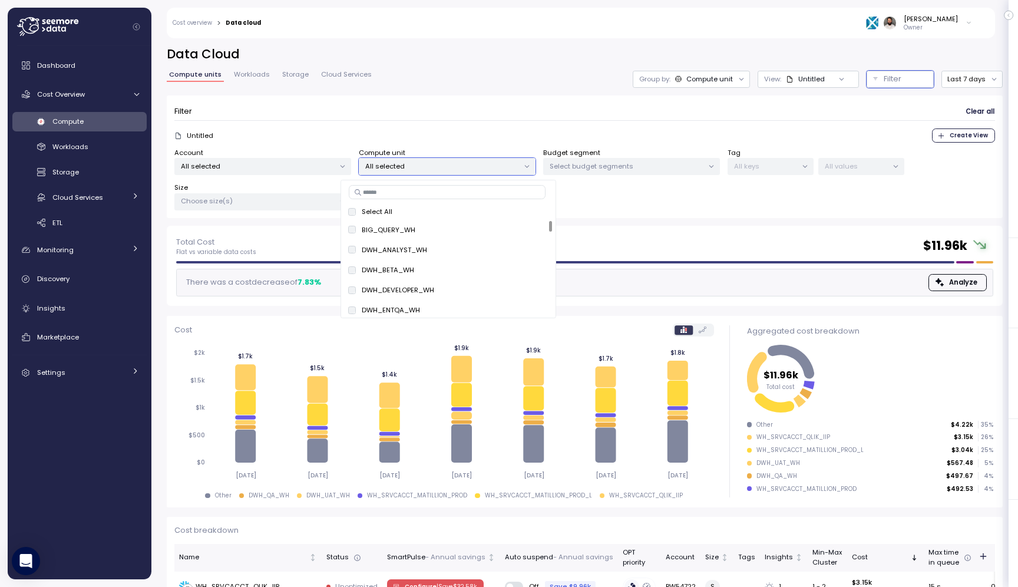
click at [459, 191] on input at bounding box center [447, 192] width 197 height 14
paste input "**********"
type input "**********"
click at [426, 198] on input at bounding box center [446, 192] width 194 height 14
paste input "**********"
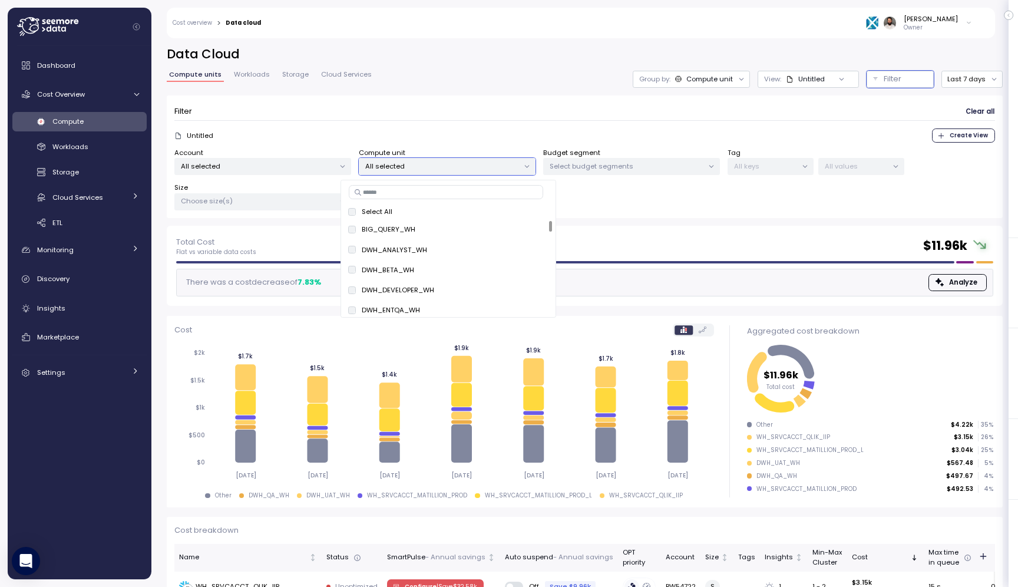
type input "**********"
paste input "**********"
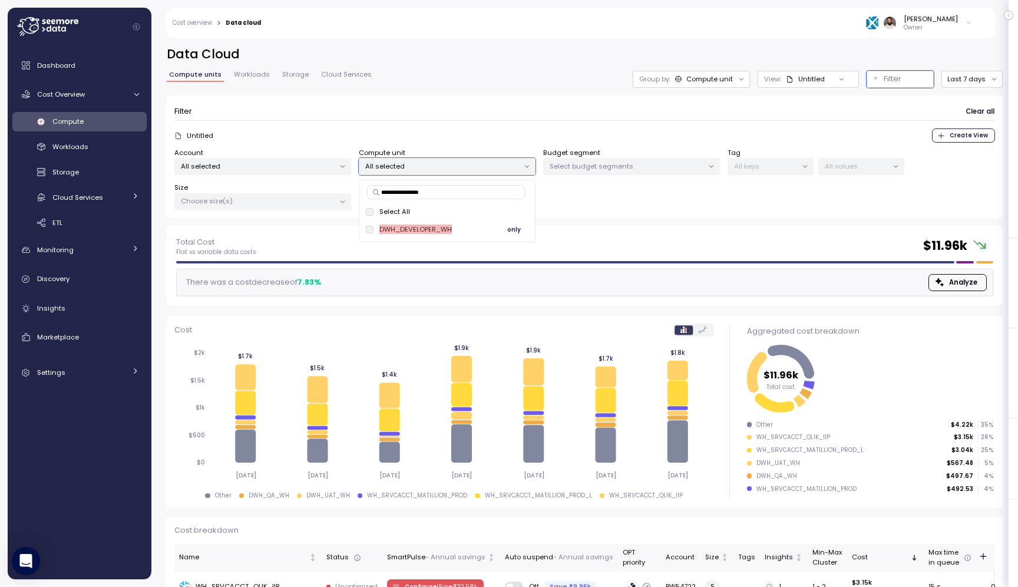
click at [507, 230] on button "only" at bounding box center [514, 230] width 28 height 14
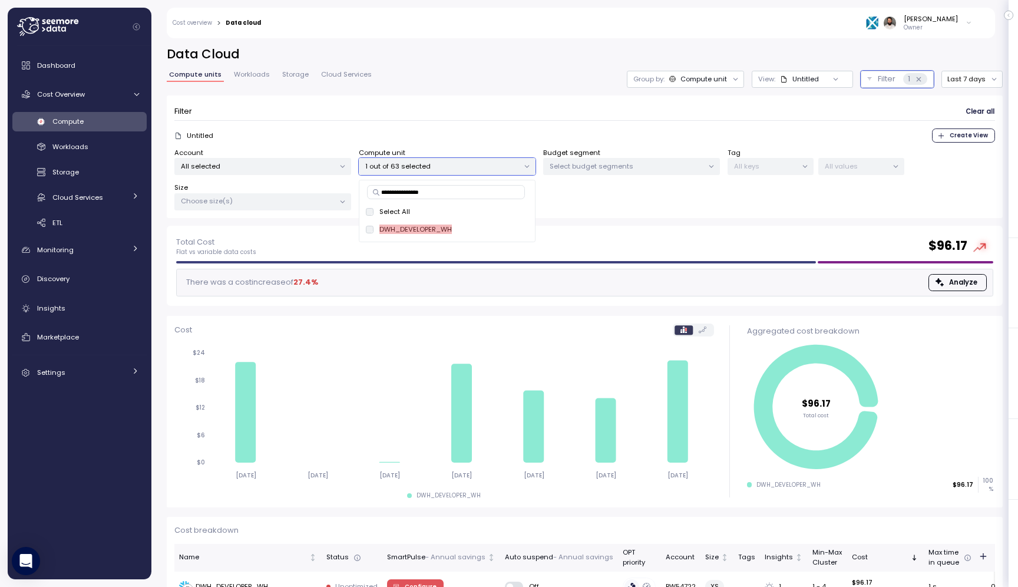
click at [406, 185] on input "**********" at bounding box center [446, 192] width 158 height 14
paste input
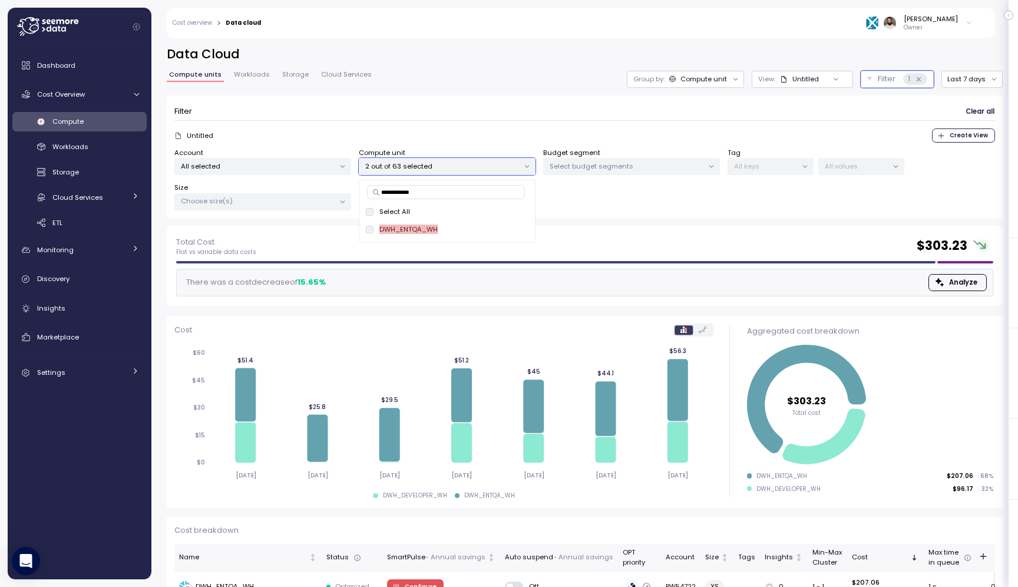
type input "**********"
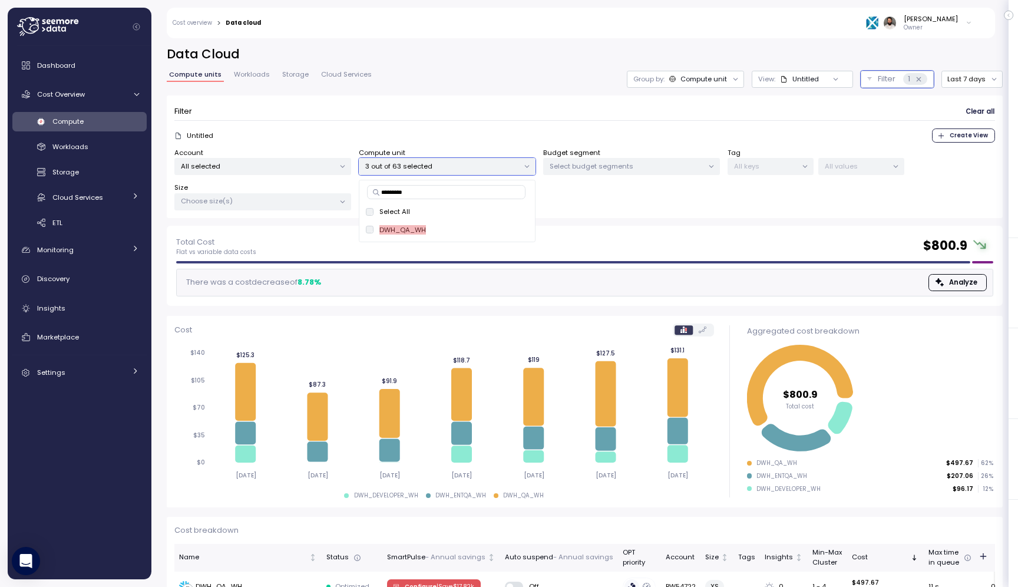
click at [411, 191] on input "*********" at bounding box center [446, 192] width 158 height 14
paste input "**********"
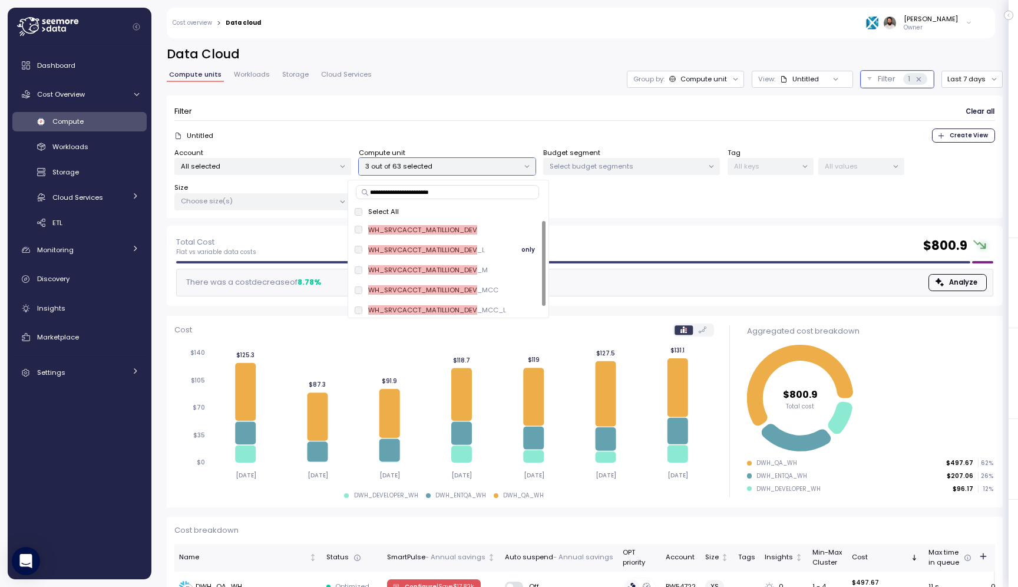
scroll to position [5, 0]
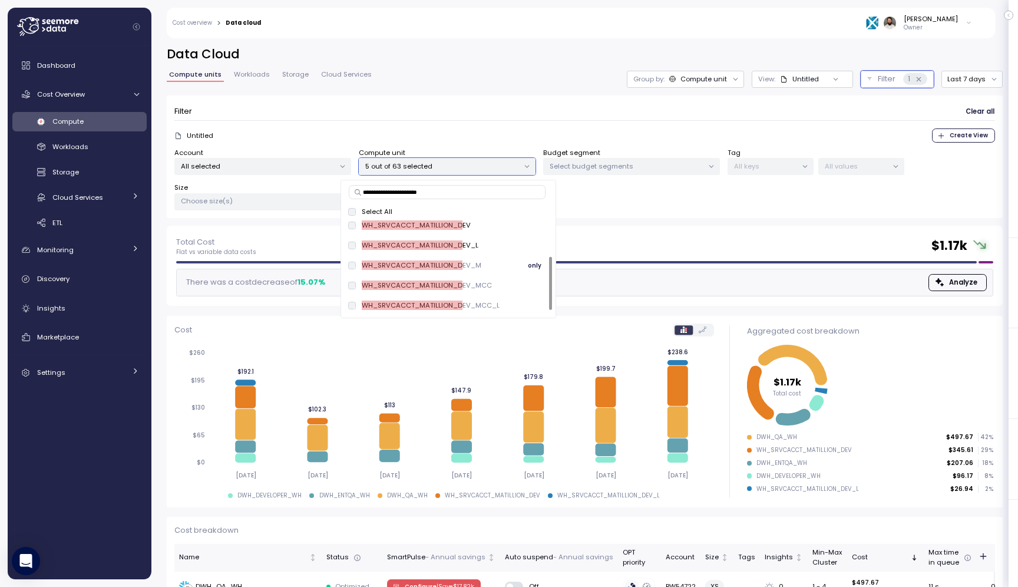
scroll to position [65, 0]
paste input "**"
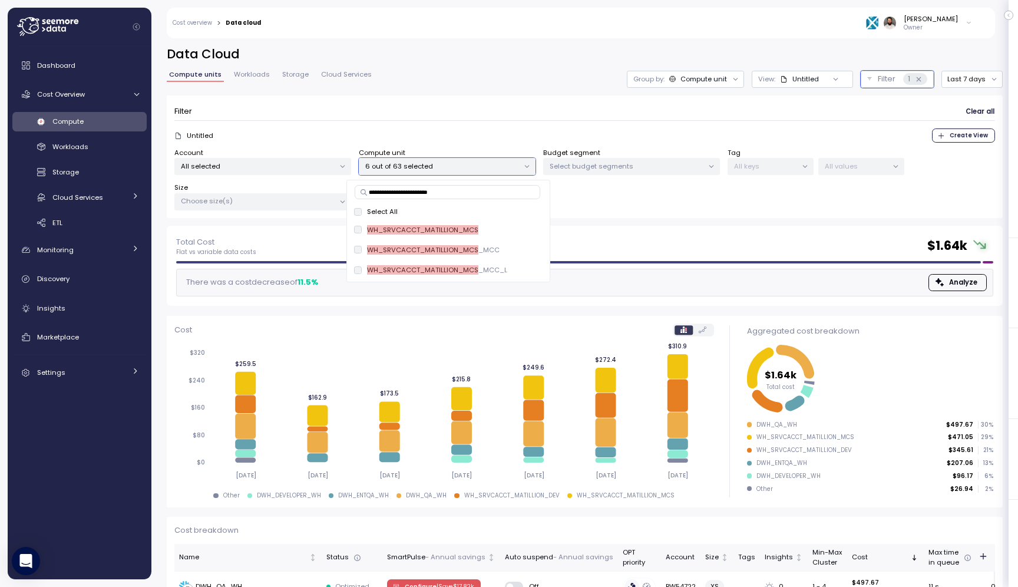
paste input "*"
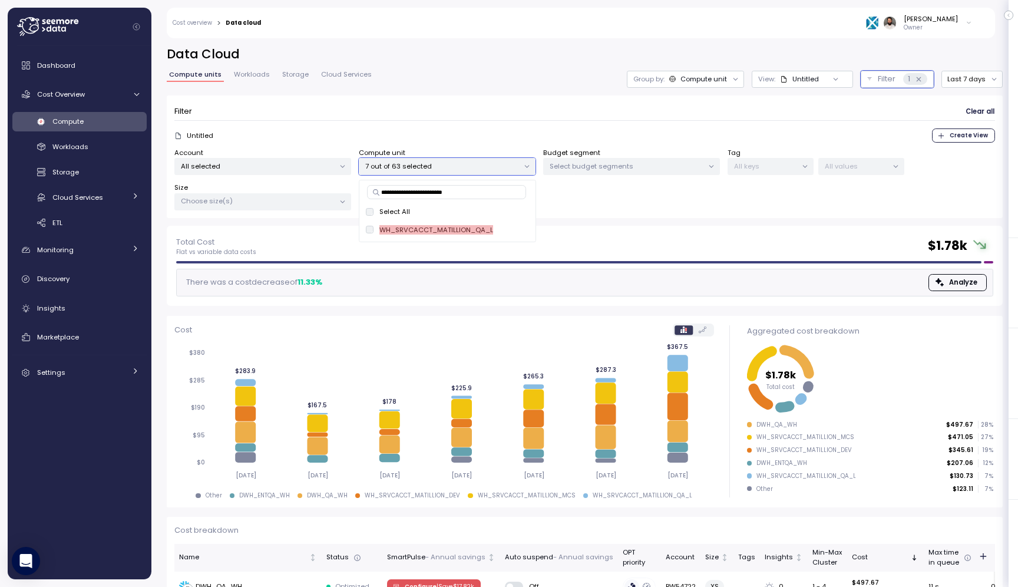
click at [412, 186] on input "**********" at bounding box center [446, 192] width 159 height 14
paste input
type input "**********"
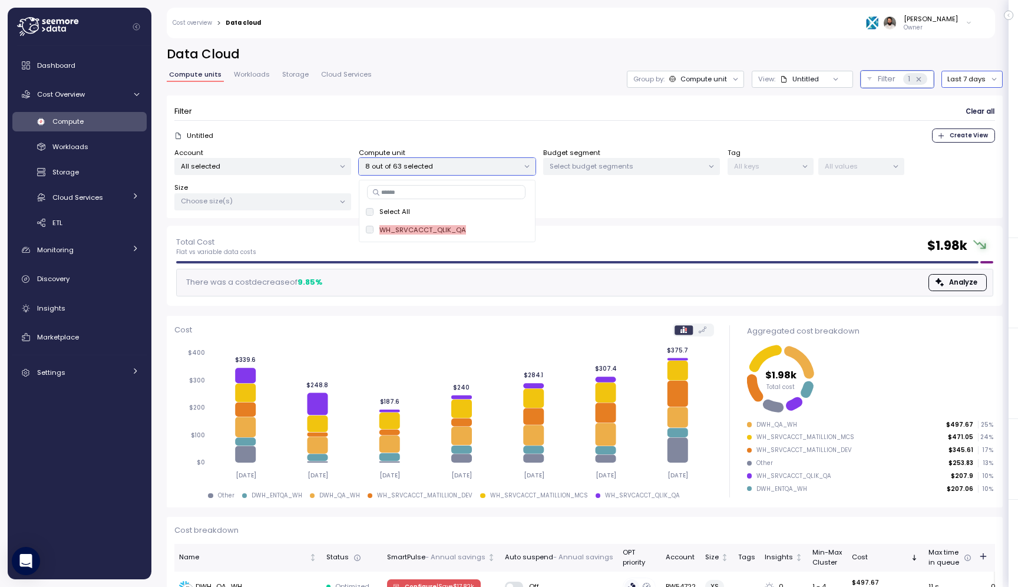
click at [977, 74] on button "Last 7 days" at bounding box center [971, 79] width 61 height 17
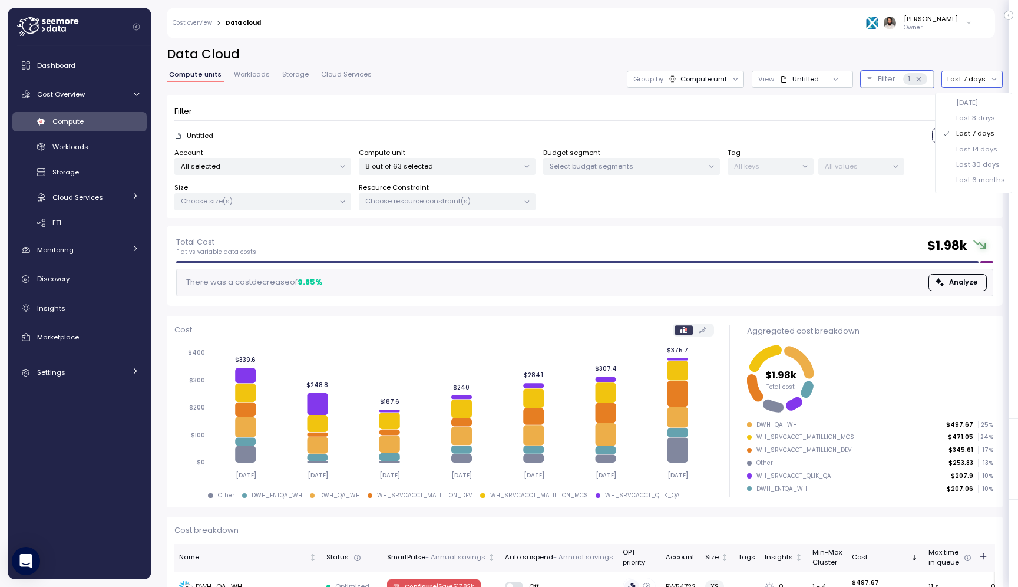
click at [959, 167] on div "Last 30 days" at bounding box center [978, 164] width 44 height 9
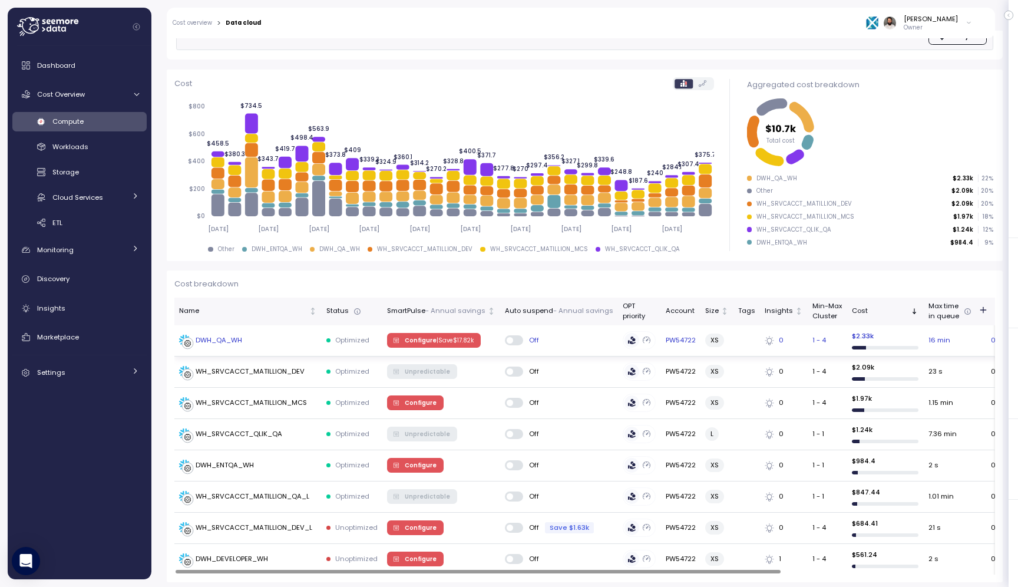
click at [262, 342] on div "DWH_QA_WH" at bounding box center [248, 341] width 138 height 12
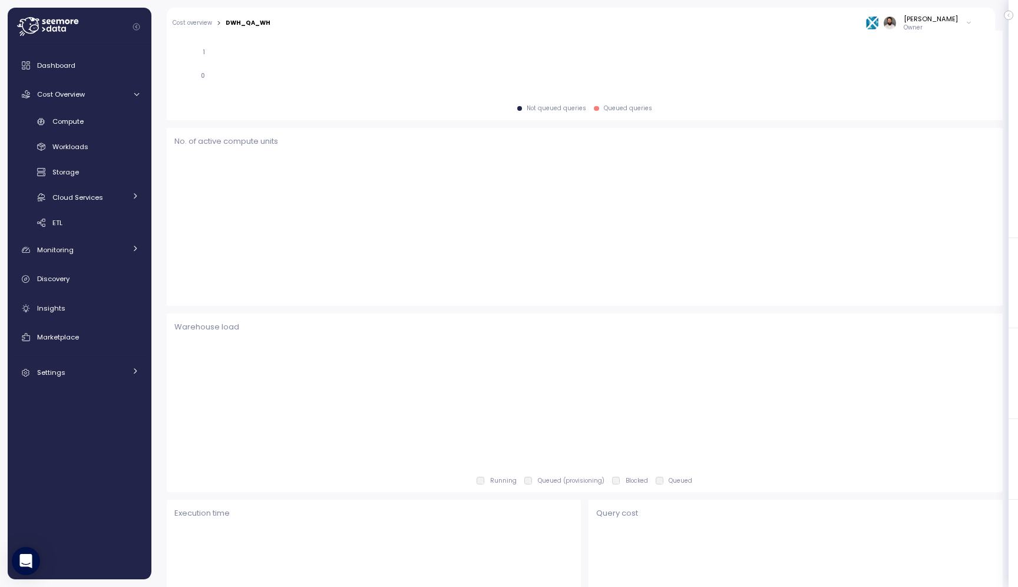
scroll to position [365, 0]
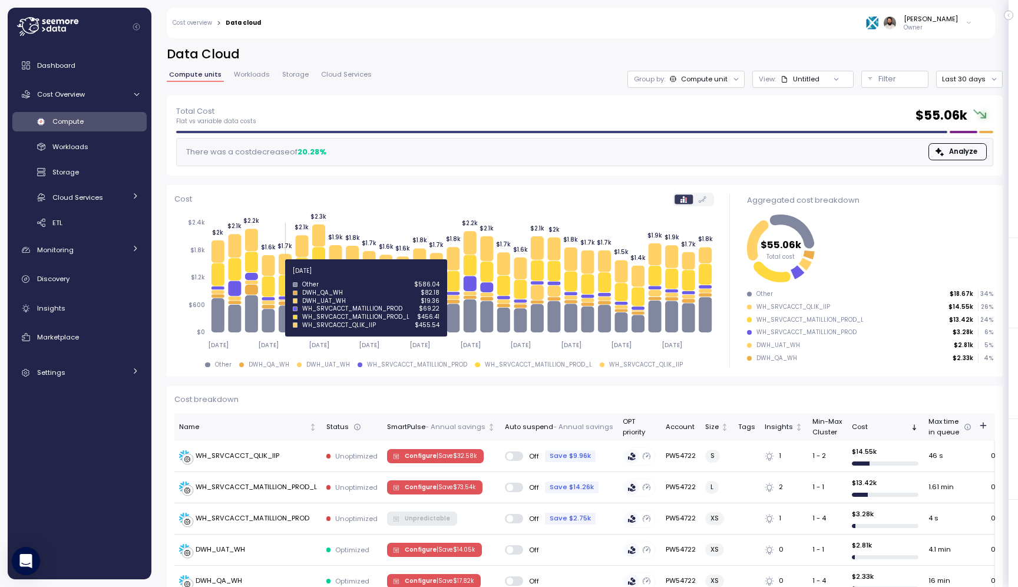
scroll to position [3, 0]
